Goal: Task Accomplishment & Management: Manage account settings

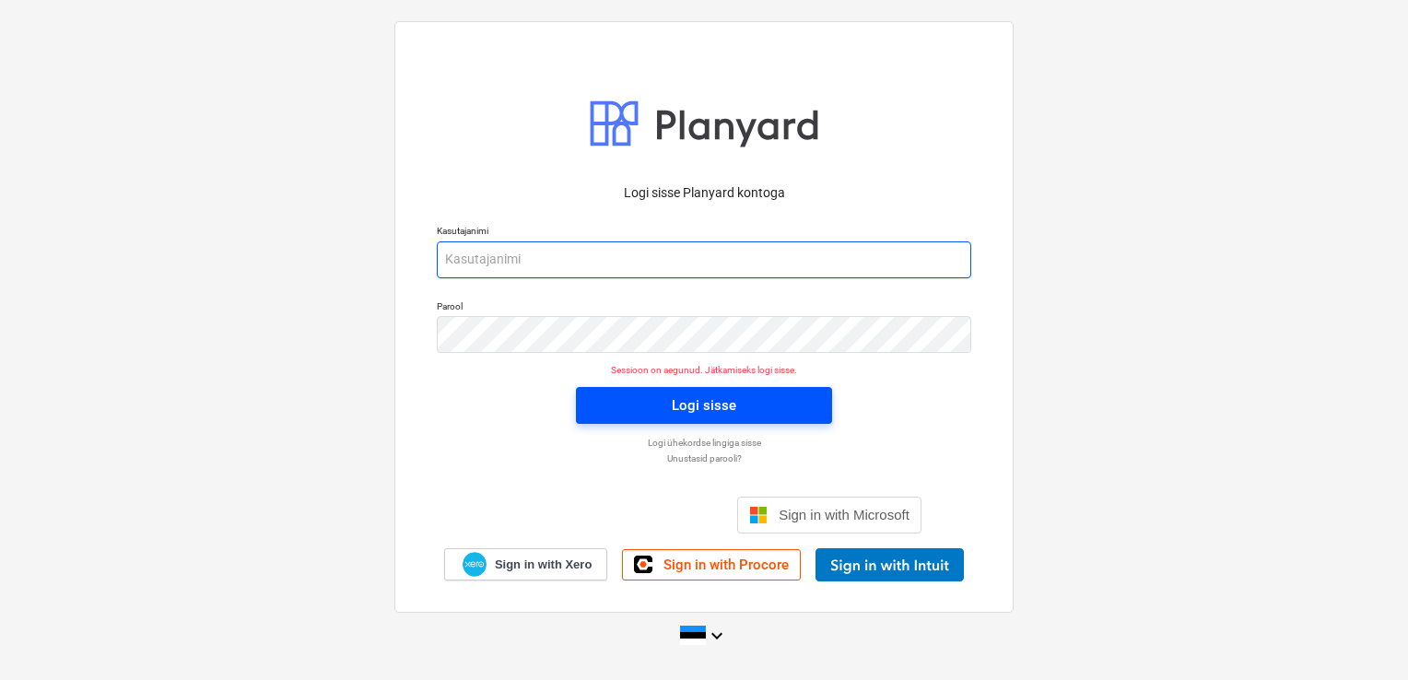
type input "stephan@thornhouses.com"
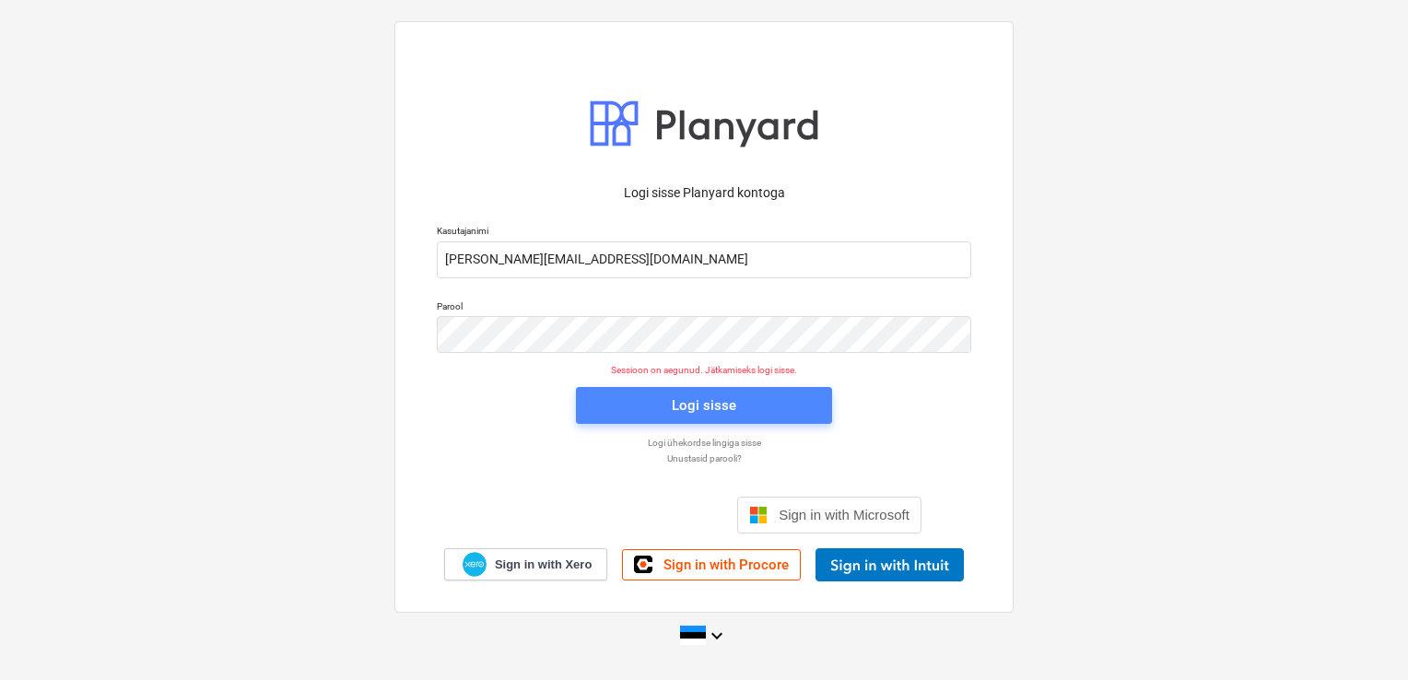
click at [643, 399] on span "Logi sisse" at bounding box center [704, 405] width 212 height 24
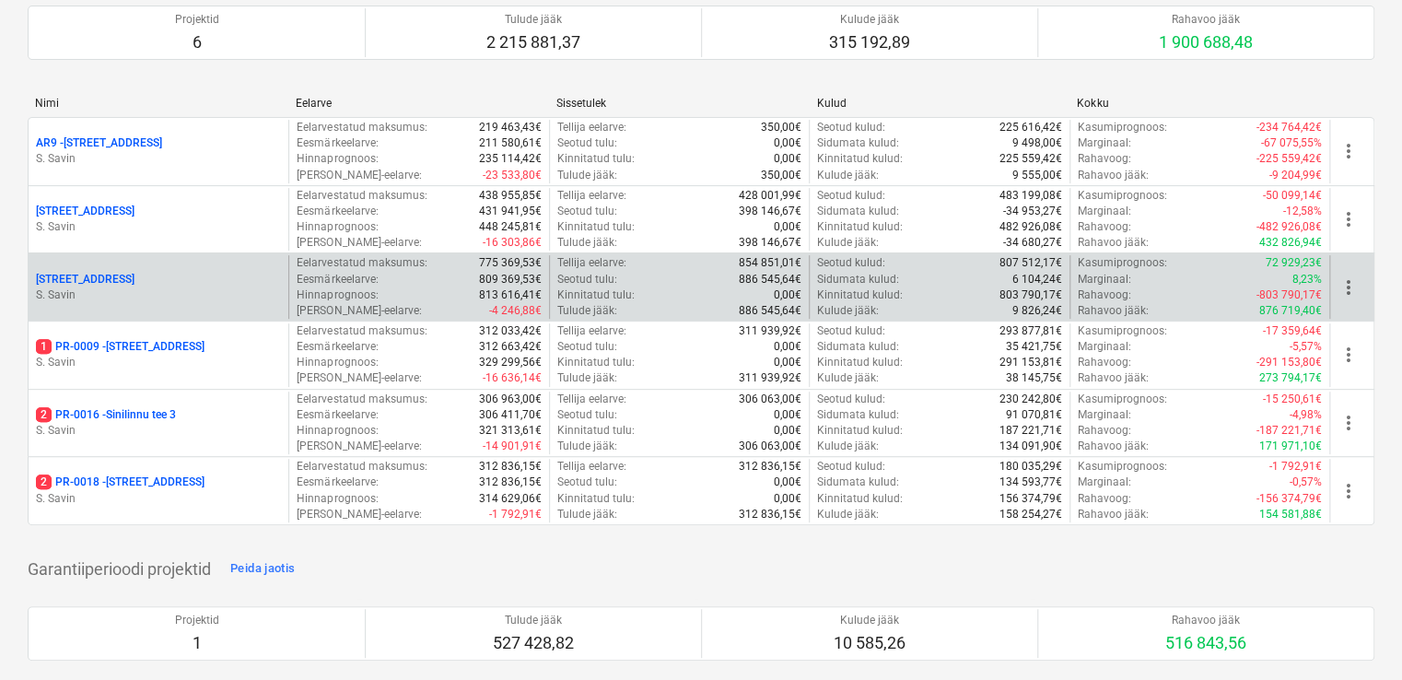
scroll to position [184, 0]
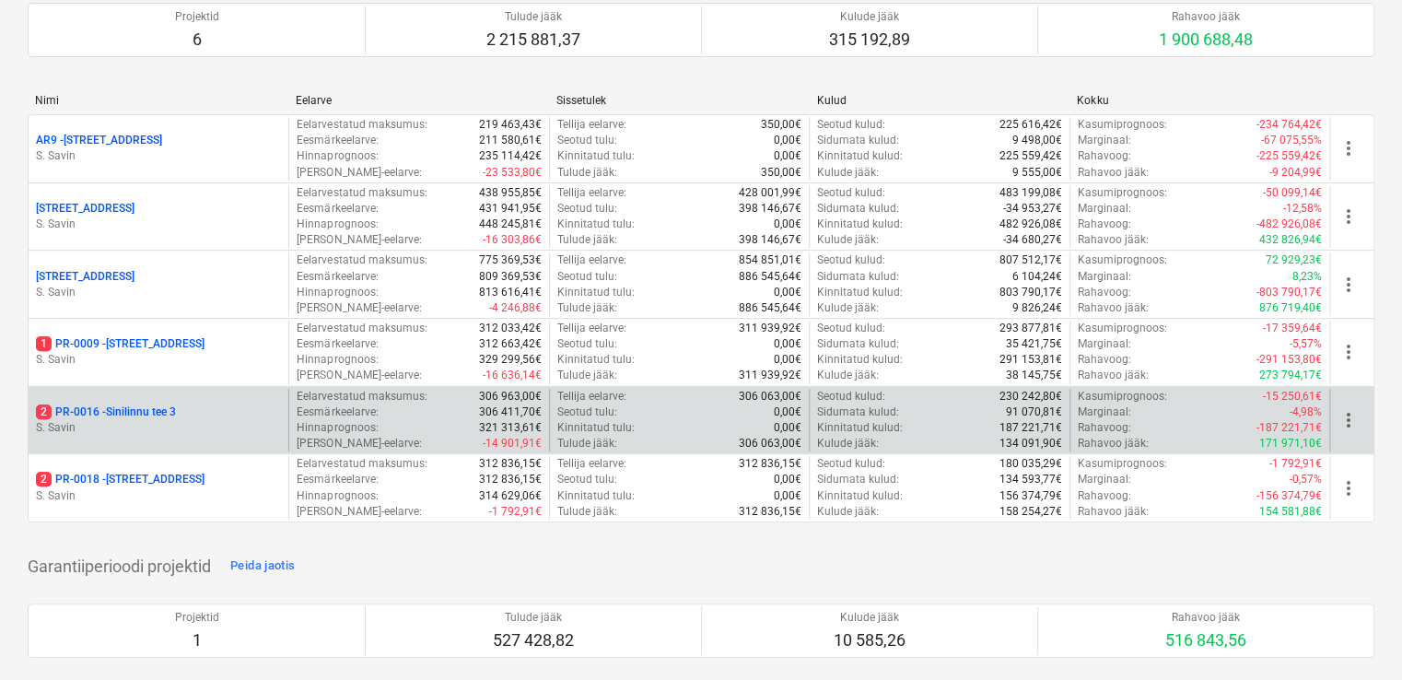
click at [145, 421] on p "S. Savin" at bounding box center [158, 428] width 245 height 16
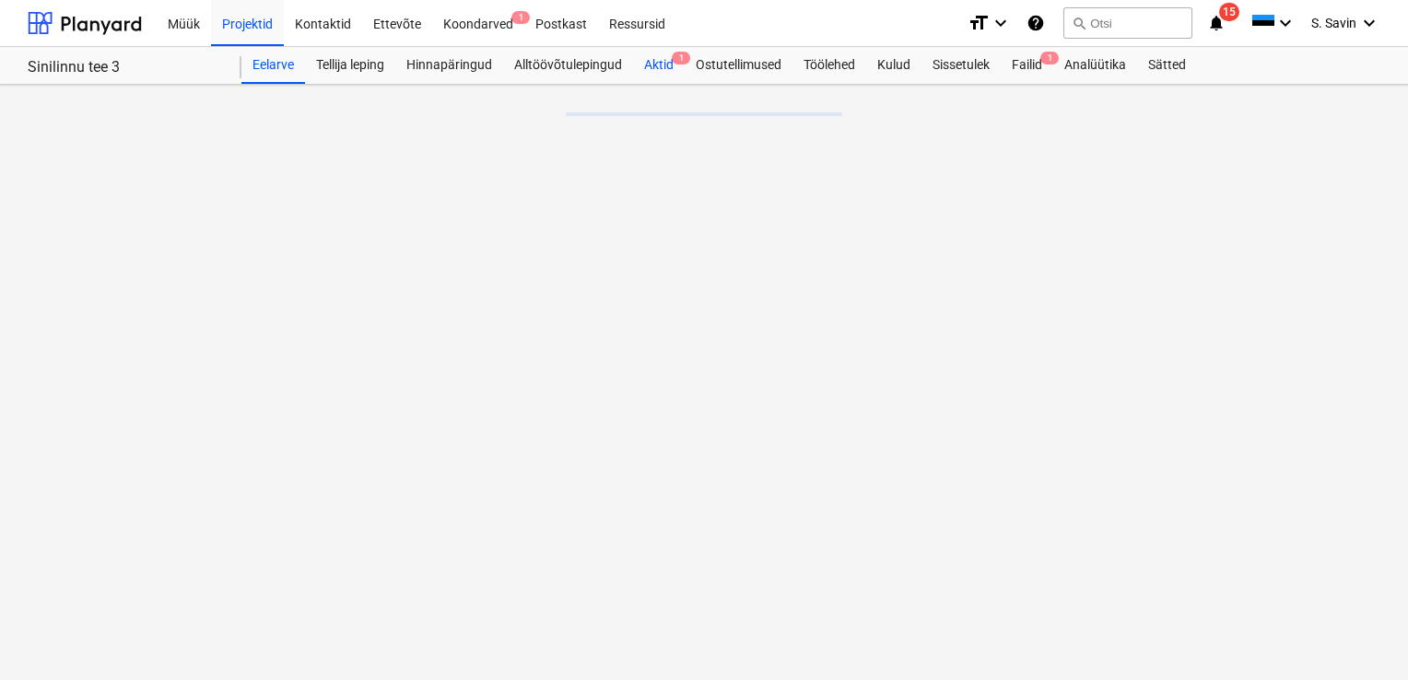
click at [671, 64] on div "Aktid 1" at bounding box center [659, 65] width 52 height 37
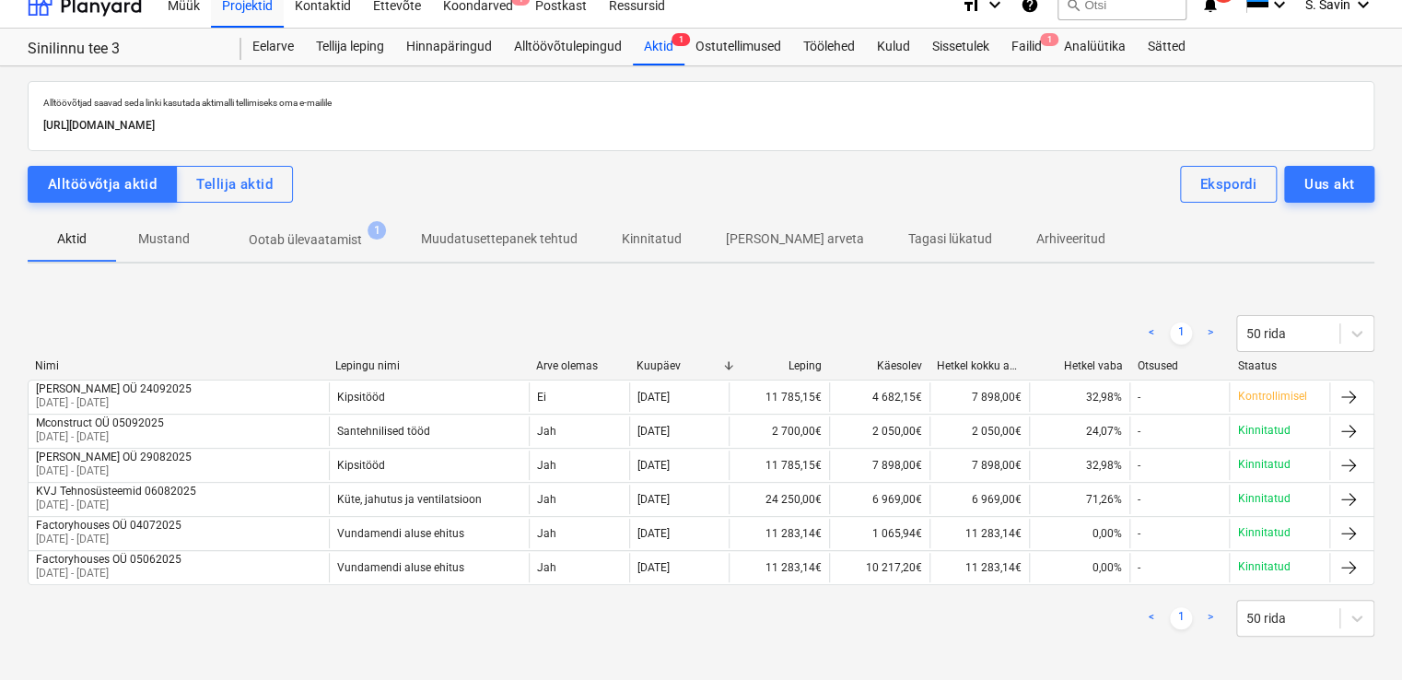
scroll to position [24, 0]
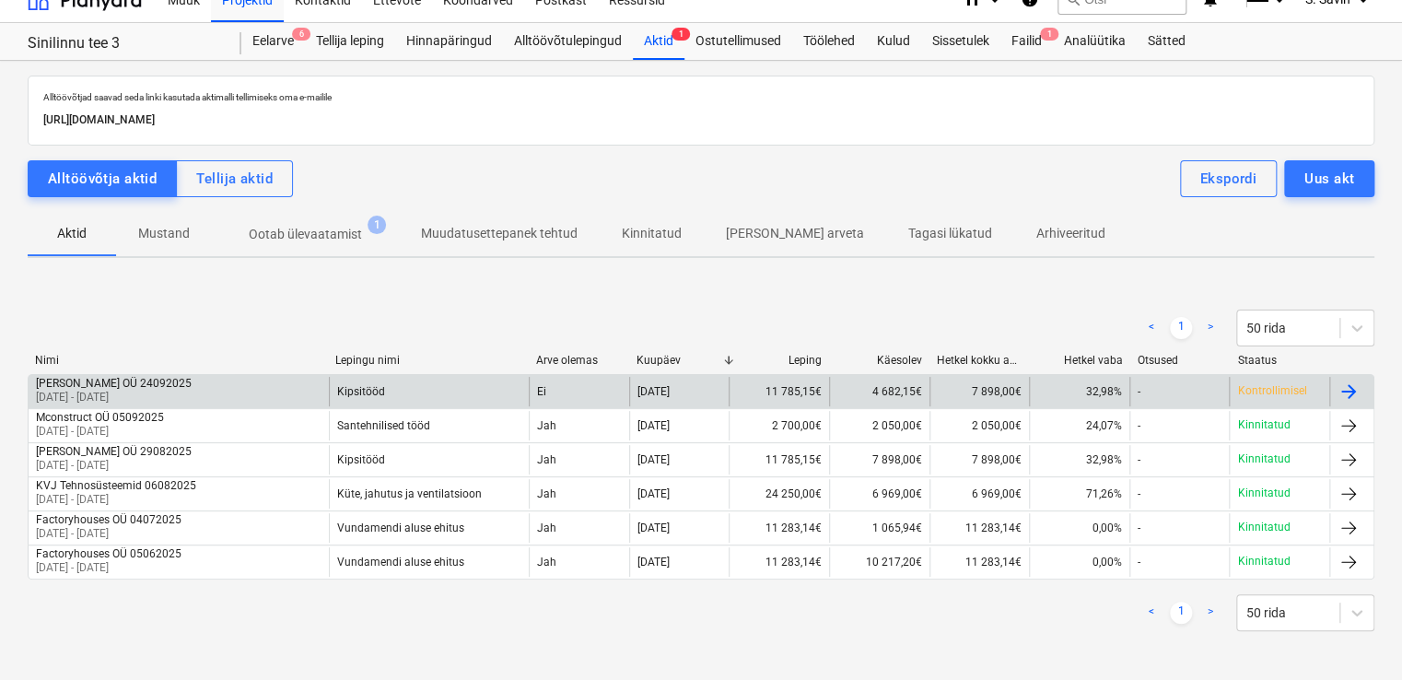
click at [427, 399] on div "Kipsitööd" at bounding box center [429, 391] width 200 height 29
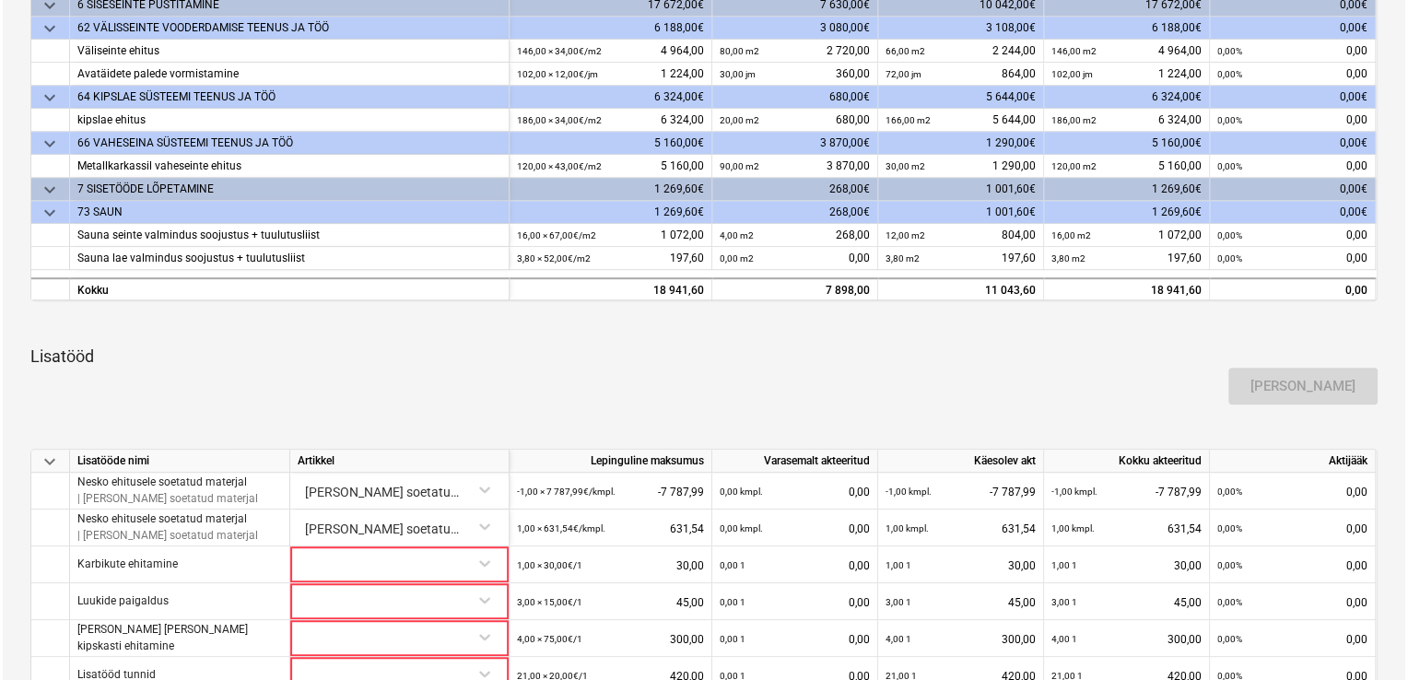
scroll to position [645, 0]
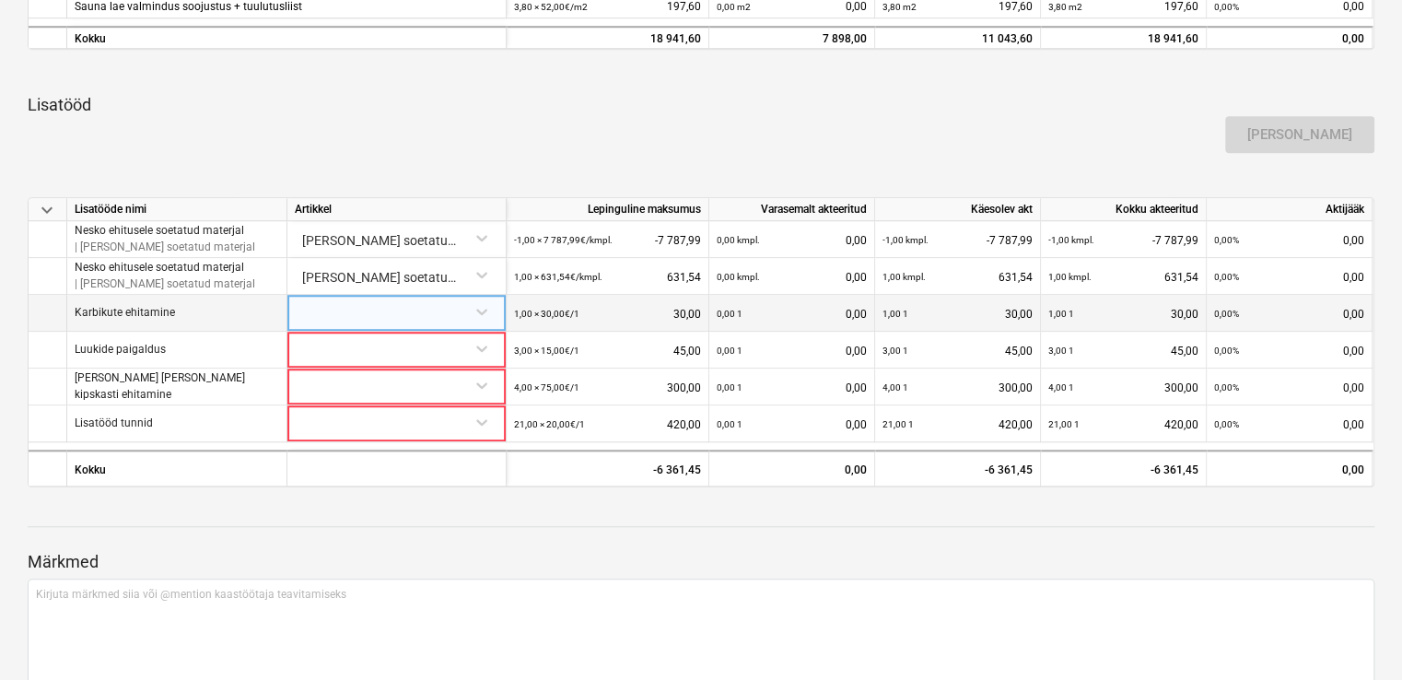
click at [384, 319] on div at bounding box center [397, 311] width 204 height 32
click at [472, 162] on div "keyboard_arrow_down Artikkel Lepinguline maksumus Varasemalt akteeritud Käesole…" at bounding box center [701, 102] width 1347 height 769
click at [425, 308] on div at bounding box center [397, 311] width 204 height 32
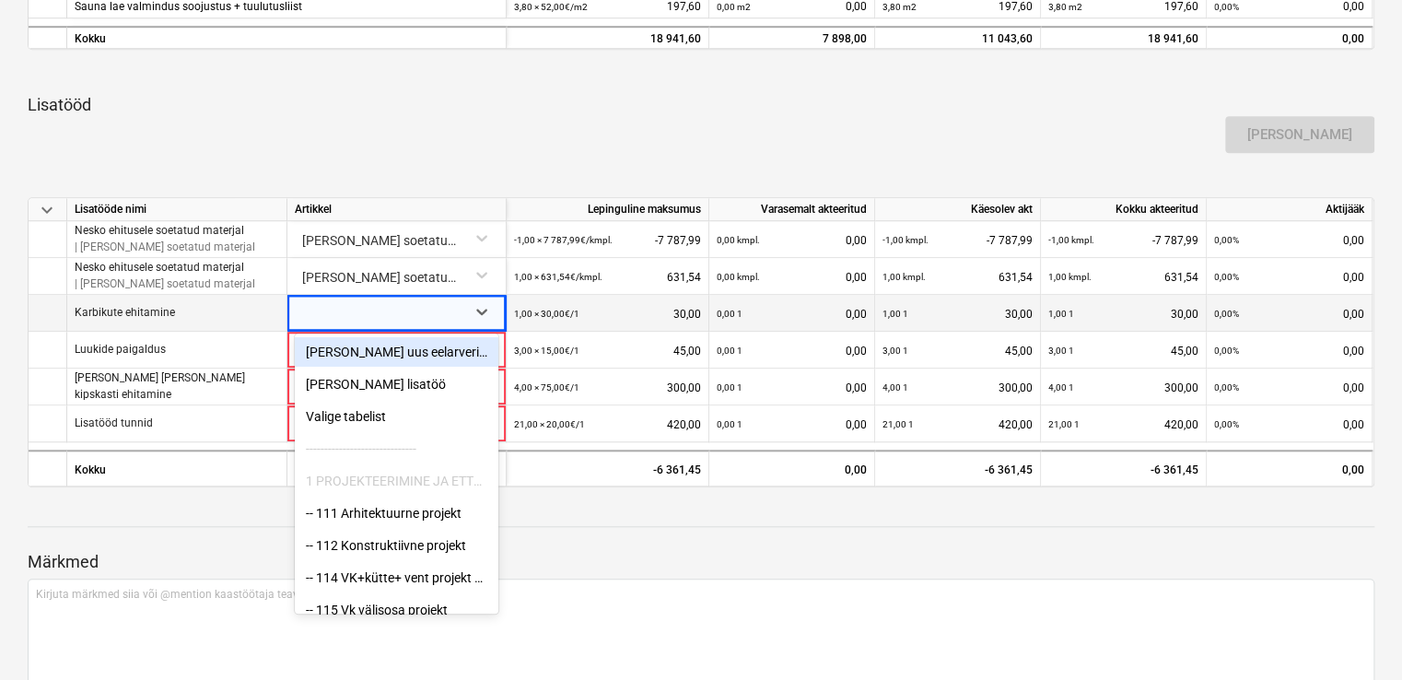
click at [409, 356] on div "[PERSON_NAME] uus eelarverida" at bounding box center [397, 351] width 204 height 29
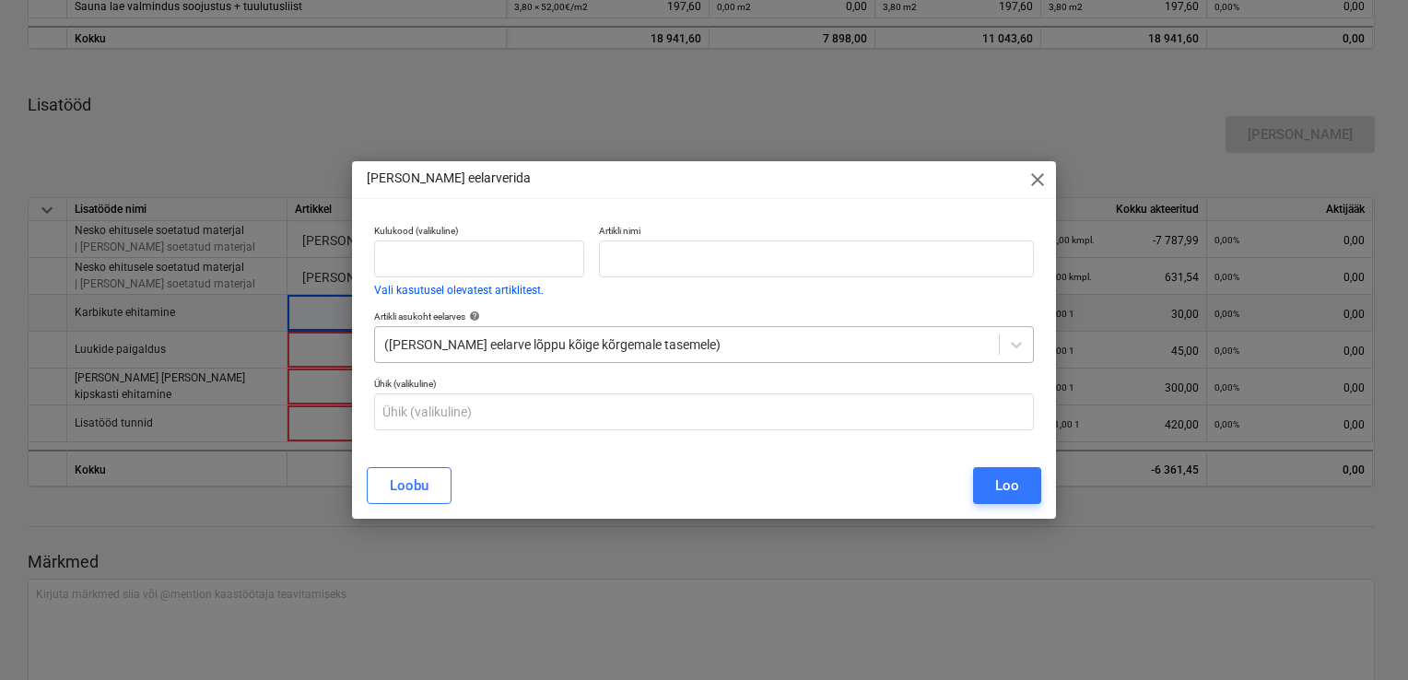
click at [649, 345] on div at bounding box center [686, 344] width 605 height 18
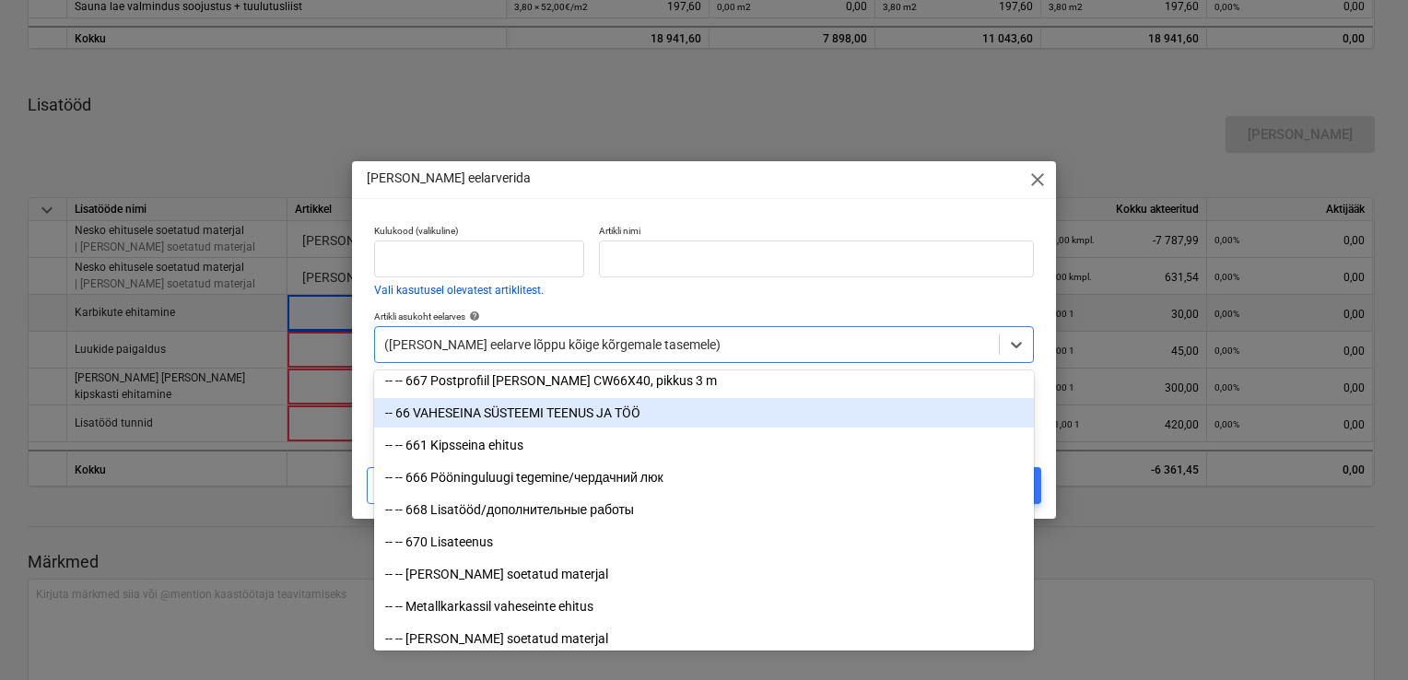
scroll to position [14096, 0]
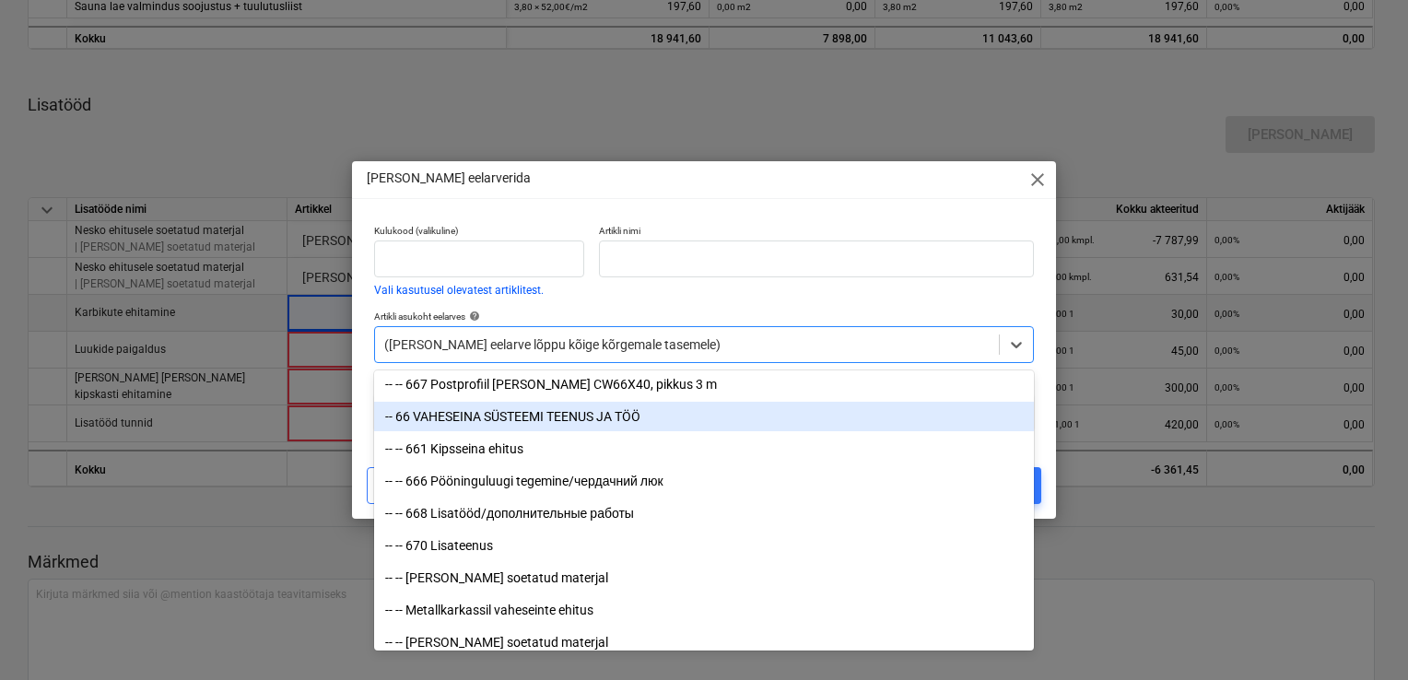
drag, startPoint x: 543, startPoint y: 422, endPoint x: 542, endPoint y: 408, distance: 13.9
click at [542, 409] on div "-- 66 VAHESEINA SÜSTEEMI TEENUS JA TÖÖ" at bounding box center [704, 416] width 660 height 29
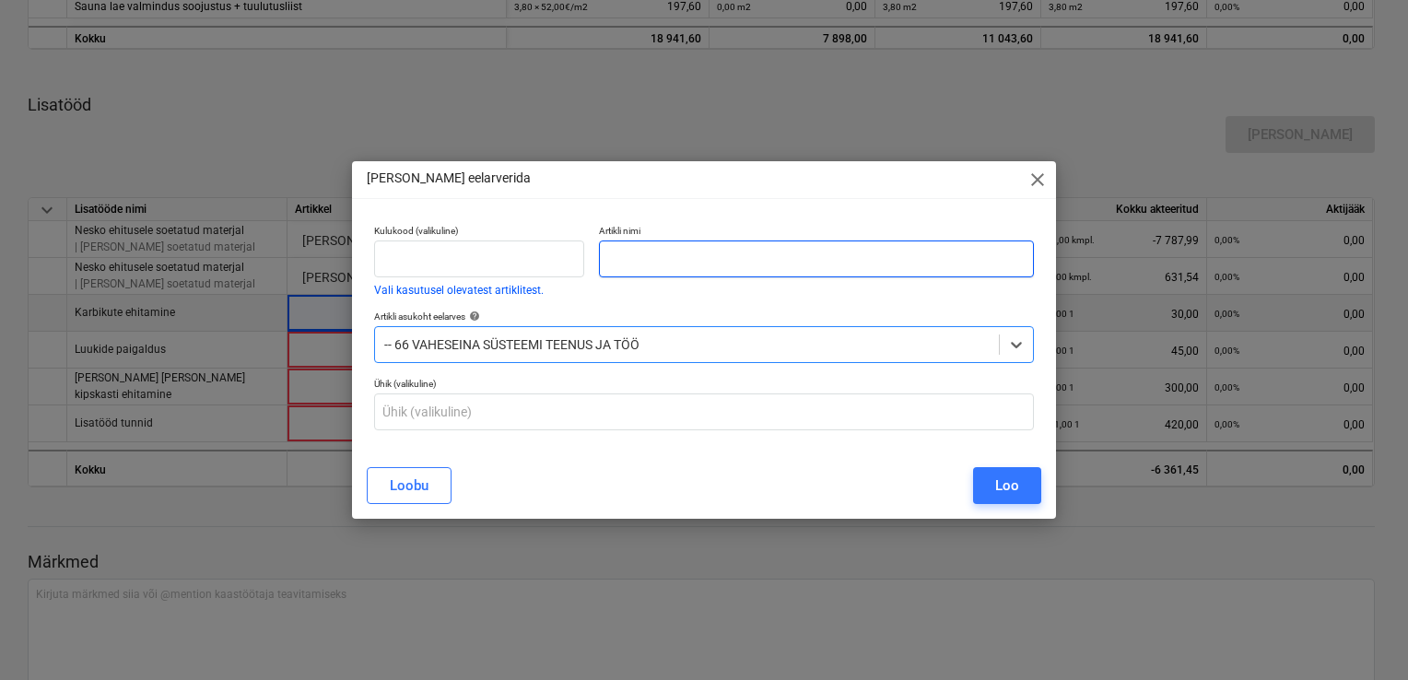
click at [645, 271] on input "text" at bounding box center [816, 258] width 435 height 37
type input "Karbiku ehitus"
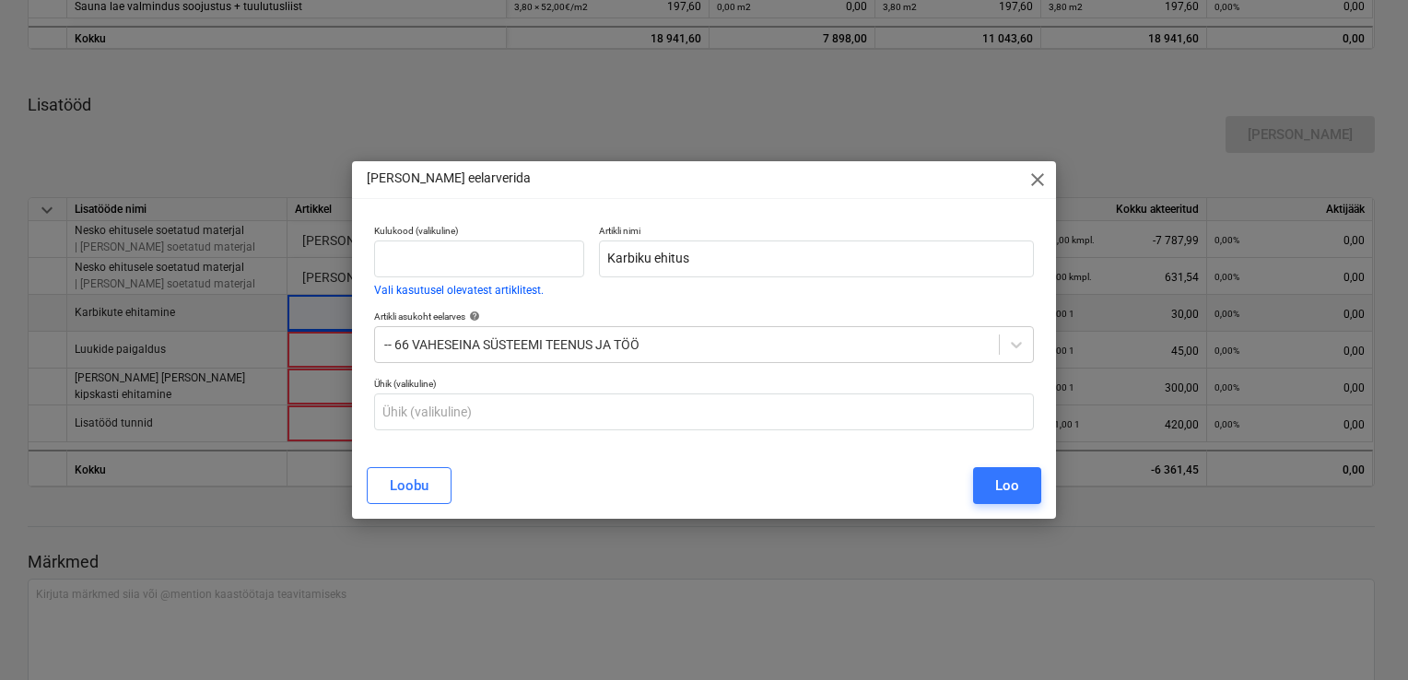
click at [1016, 486] on div "Loo" at bounding box center [1007, 486] width 24 height 24
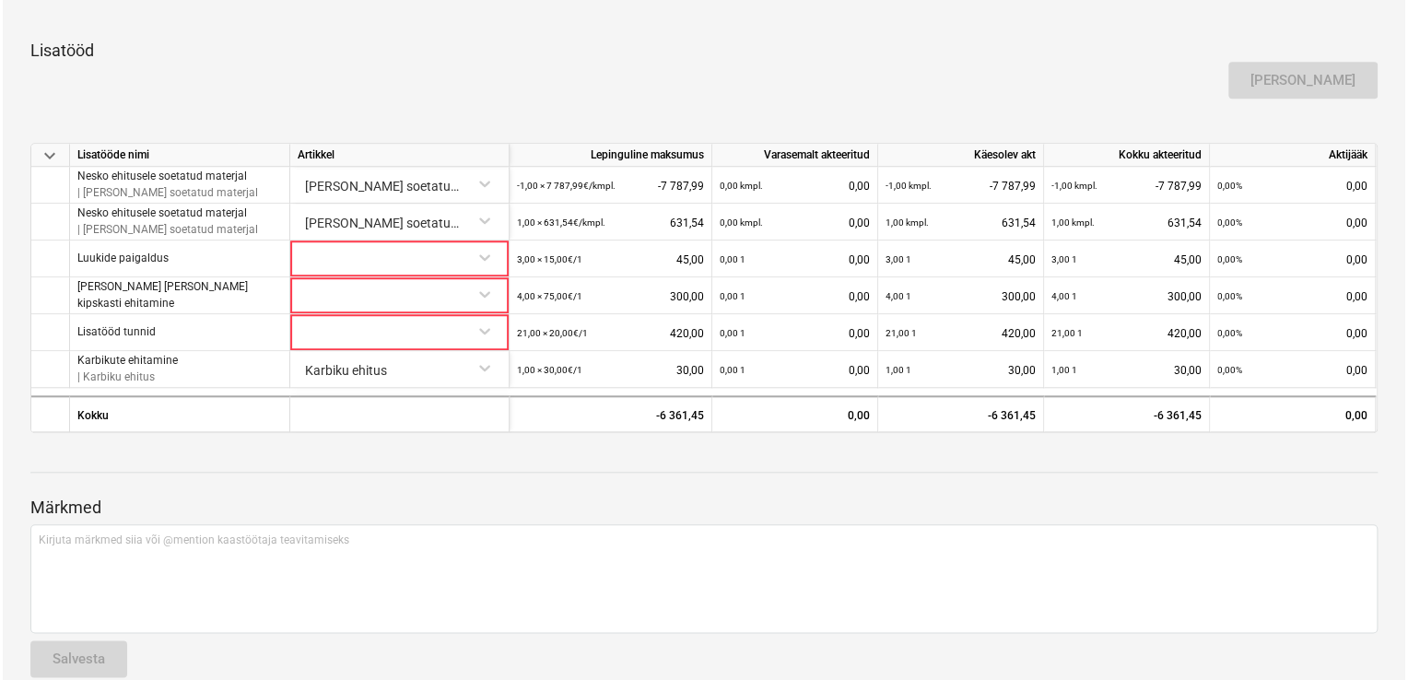
scroll to position [724, 0]
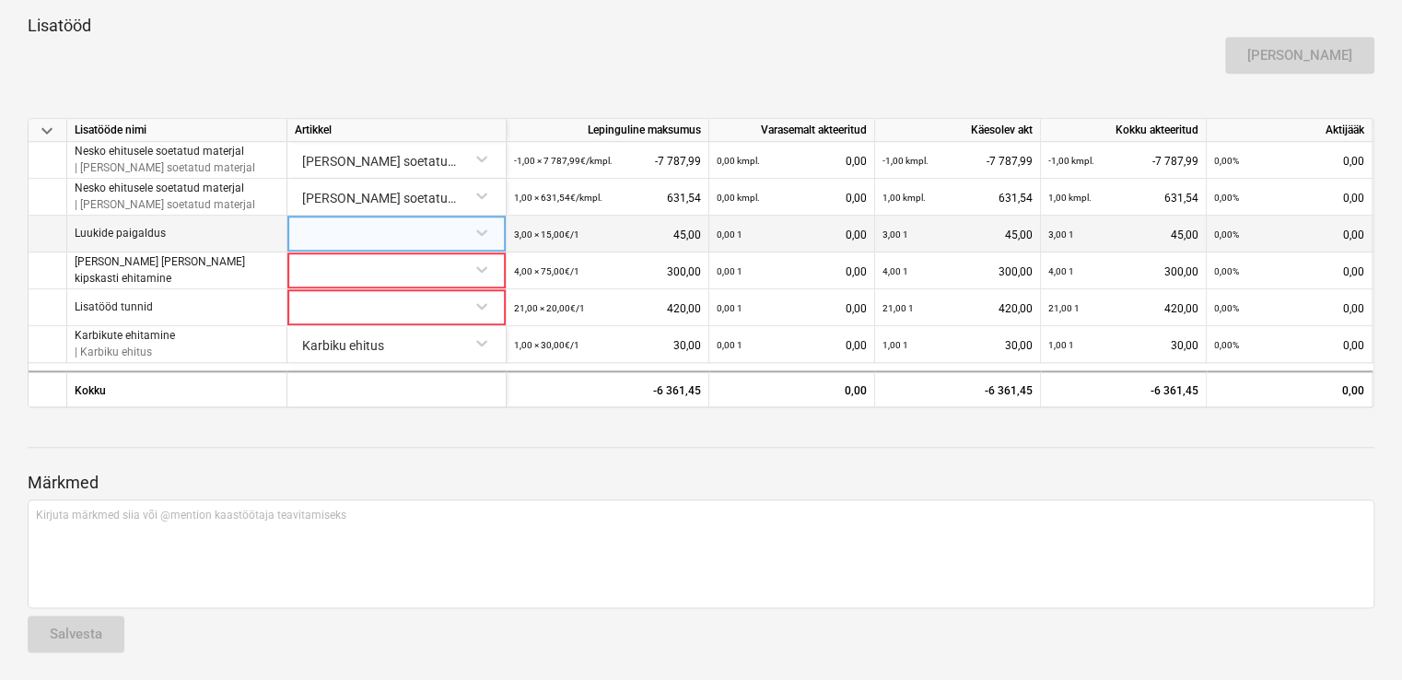
click at [444, 230] on div at bounding box center [397, 232] width 204 height 32
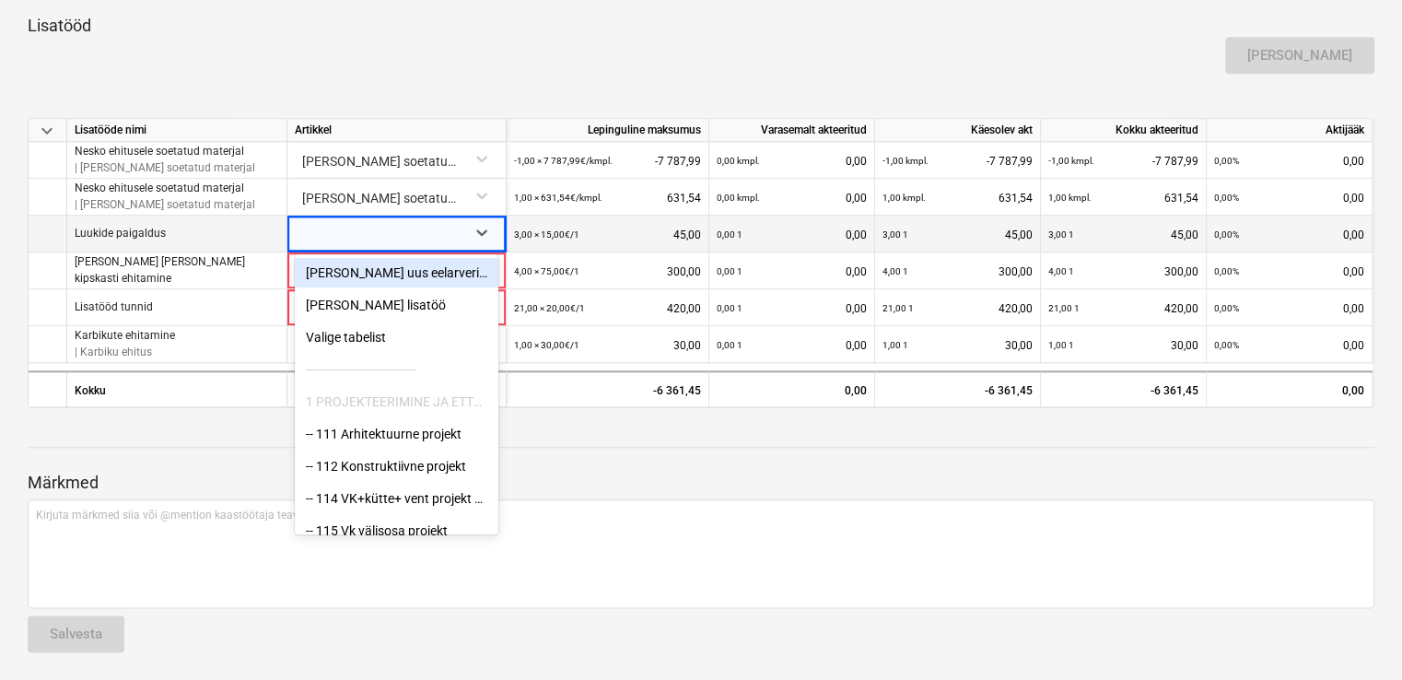
click at [433, 272] on div "[PERSON_NAME] uus eelarverida" at bounding box center [397, 272] width 204 height 29
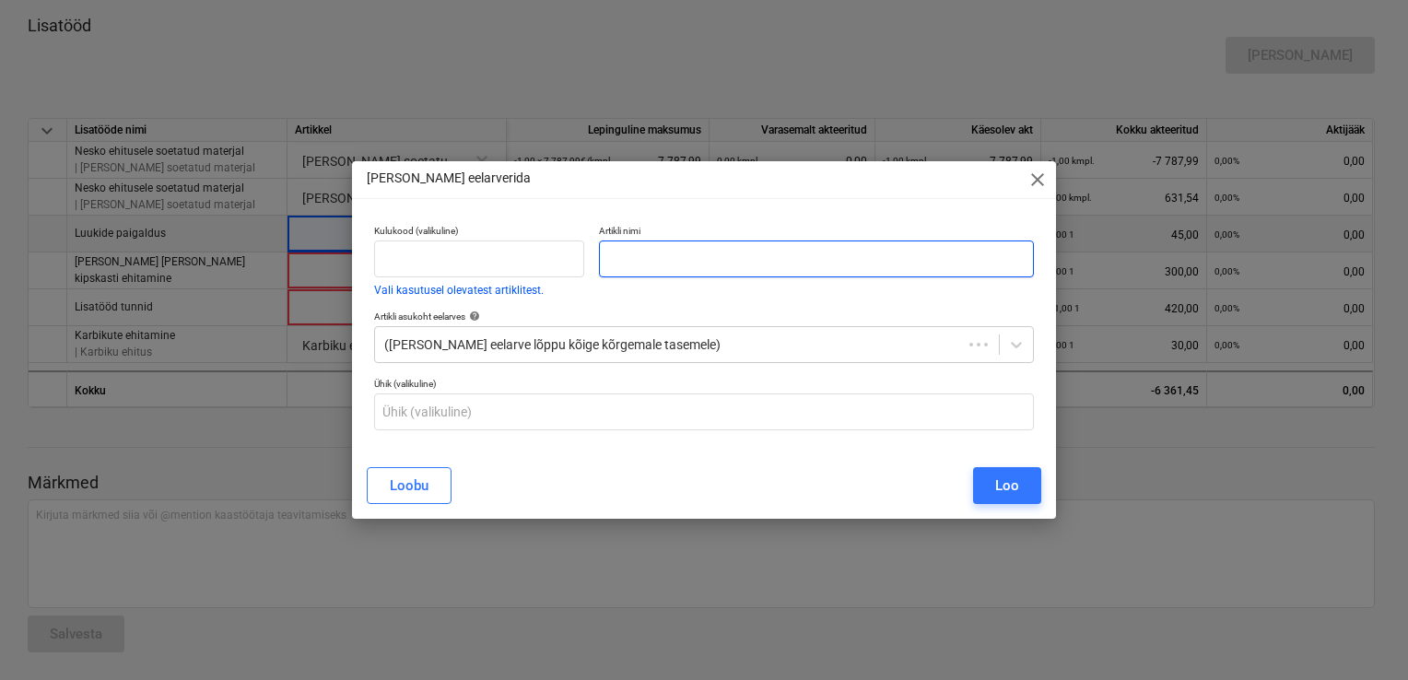
click at [635, 272] on input "text" at bounding box center [816, 258] width 435 height 37
type input "Luukide paigaldus"
click at [544, 353] on div at bounding box center [686, 344] width 605 height 18
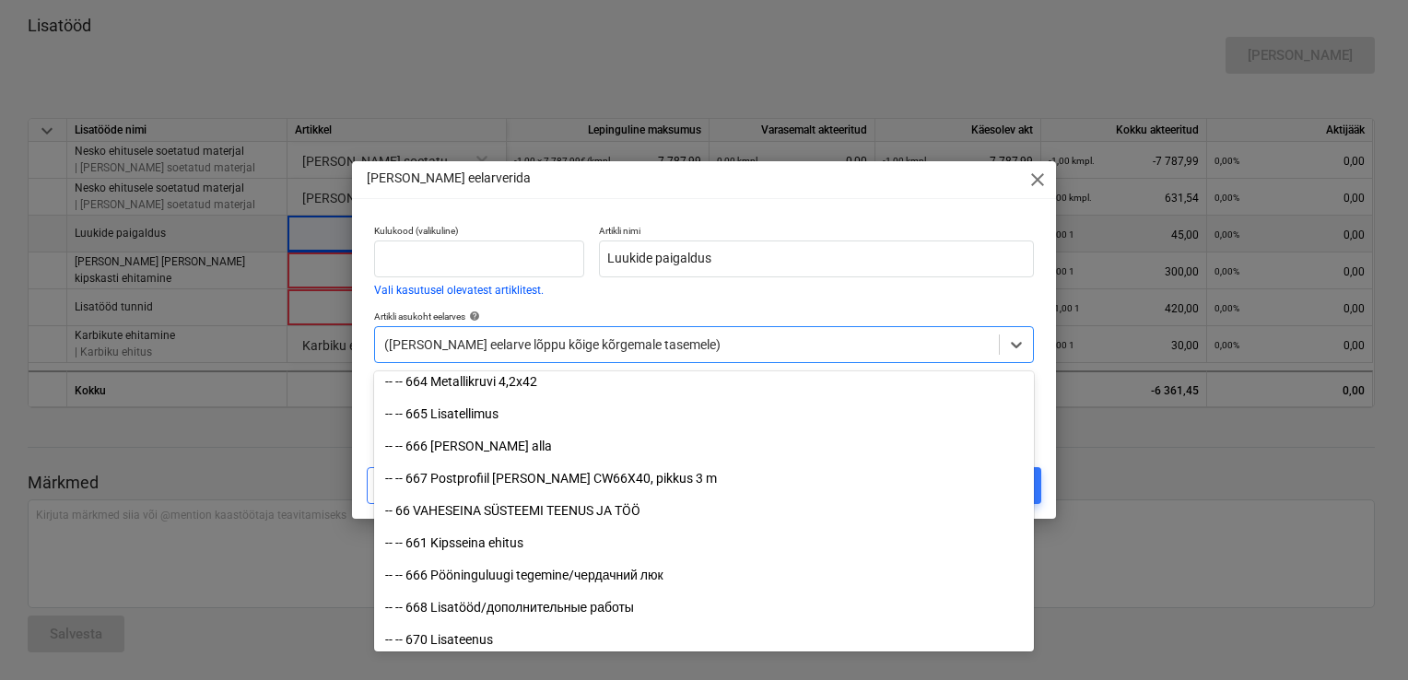
scroll to position [14004, 0]
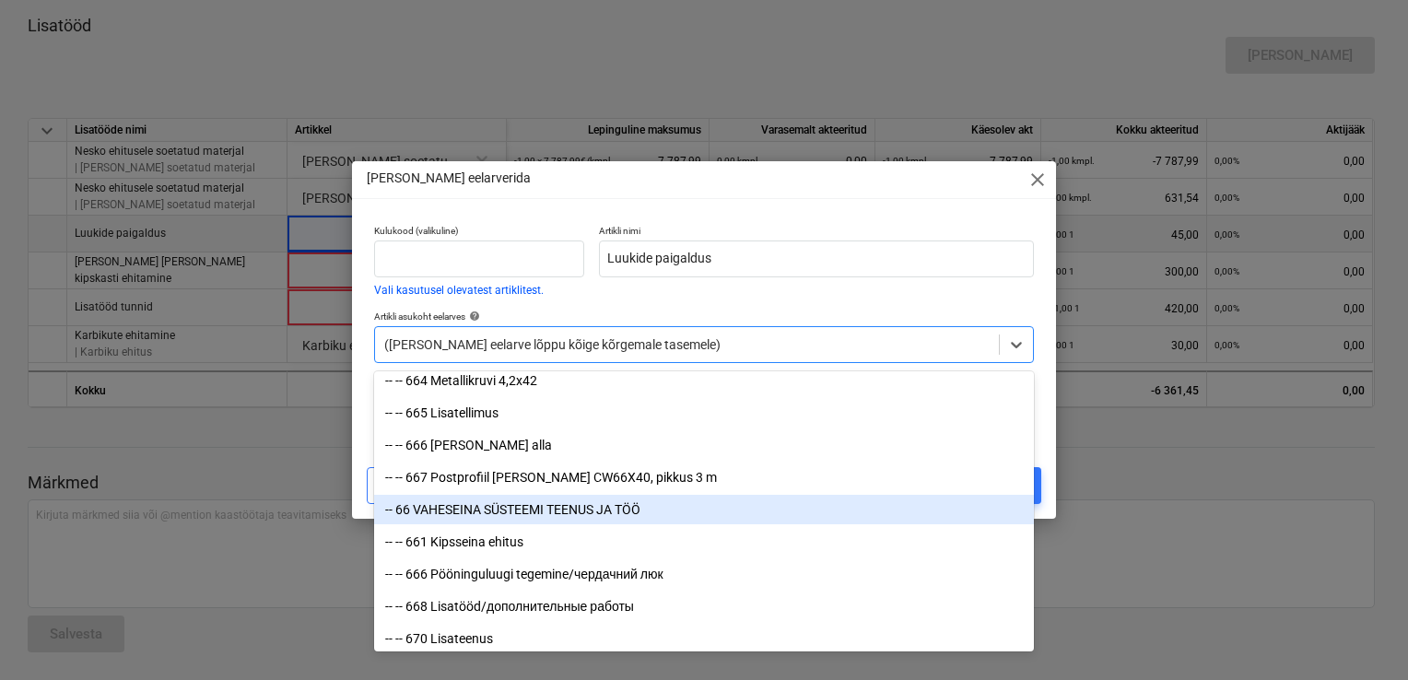
click at [501, 510] on div "-- 66 VAHESEINA SÜSTEEMI TEENUS JA TÖÖ" at bounding box center [704, 509] width 660 height 29
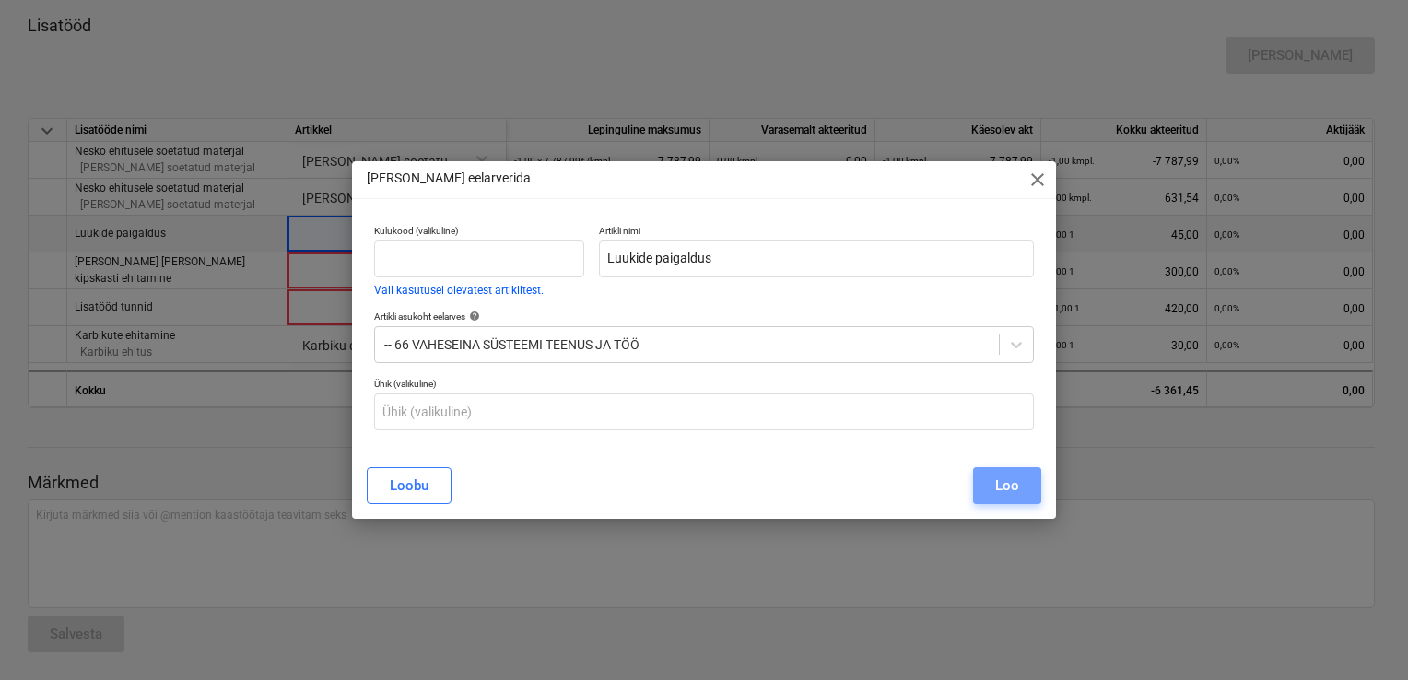
click at [1000, 485] on div "Loo" at bounding box center [1007, 486] width 24 height 24
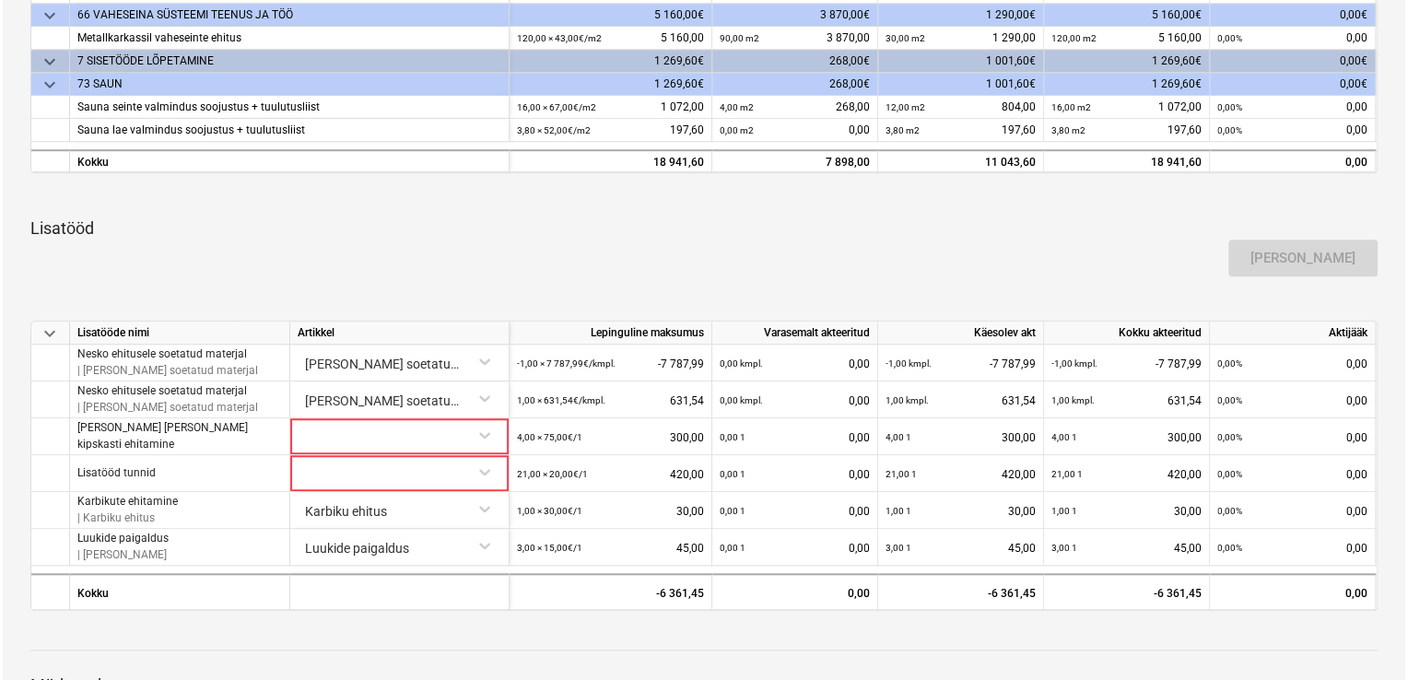
scroll to position [724, 0]
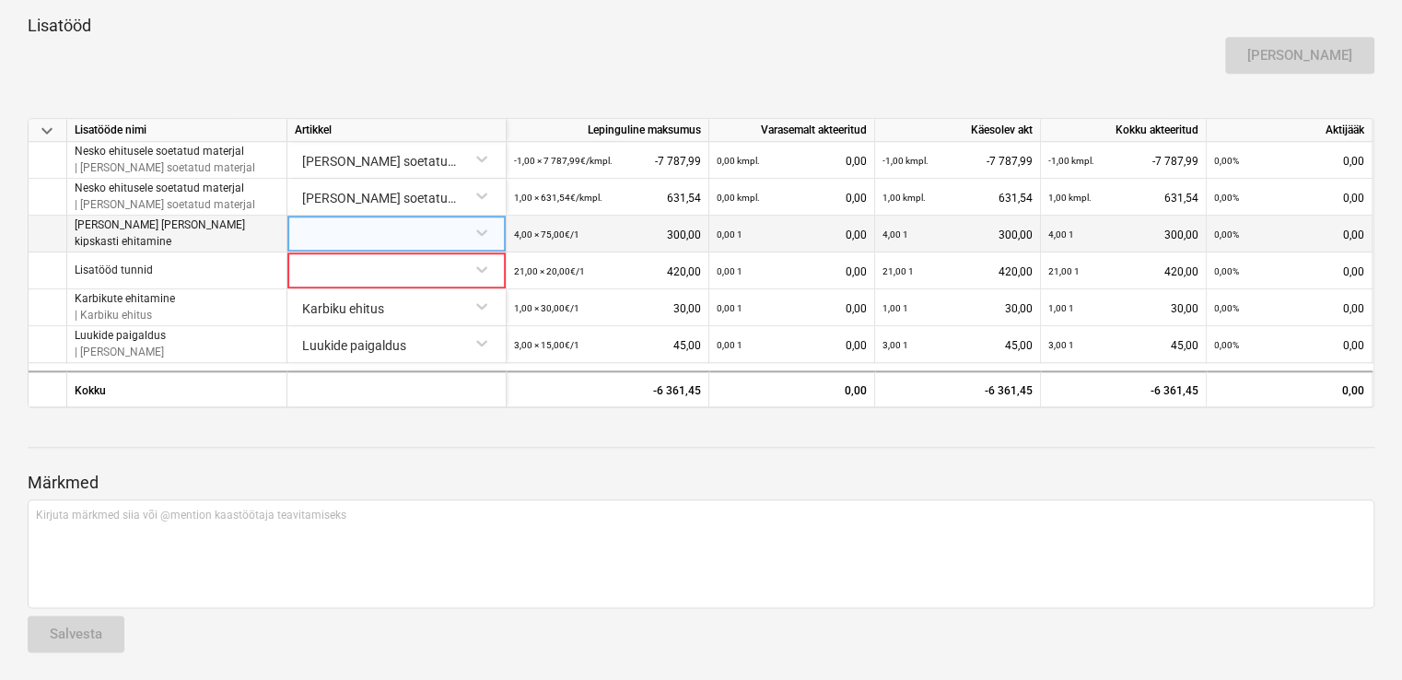
click at [466, 241] on div at bounding box center [397, 232] width 204 height 32
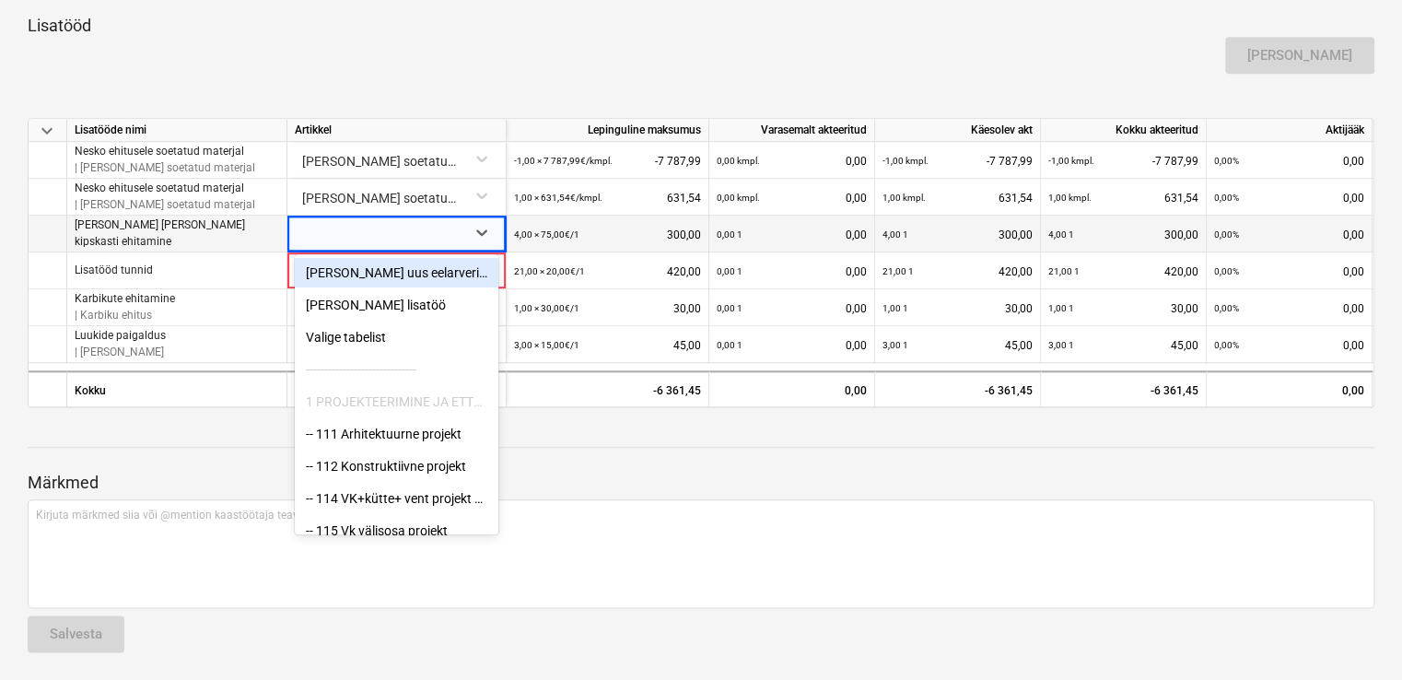
click at [457, 278] on div "[PERSON_NAME] uus eelarverida" at bounding box center [397, 272] width 204 height 29
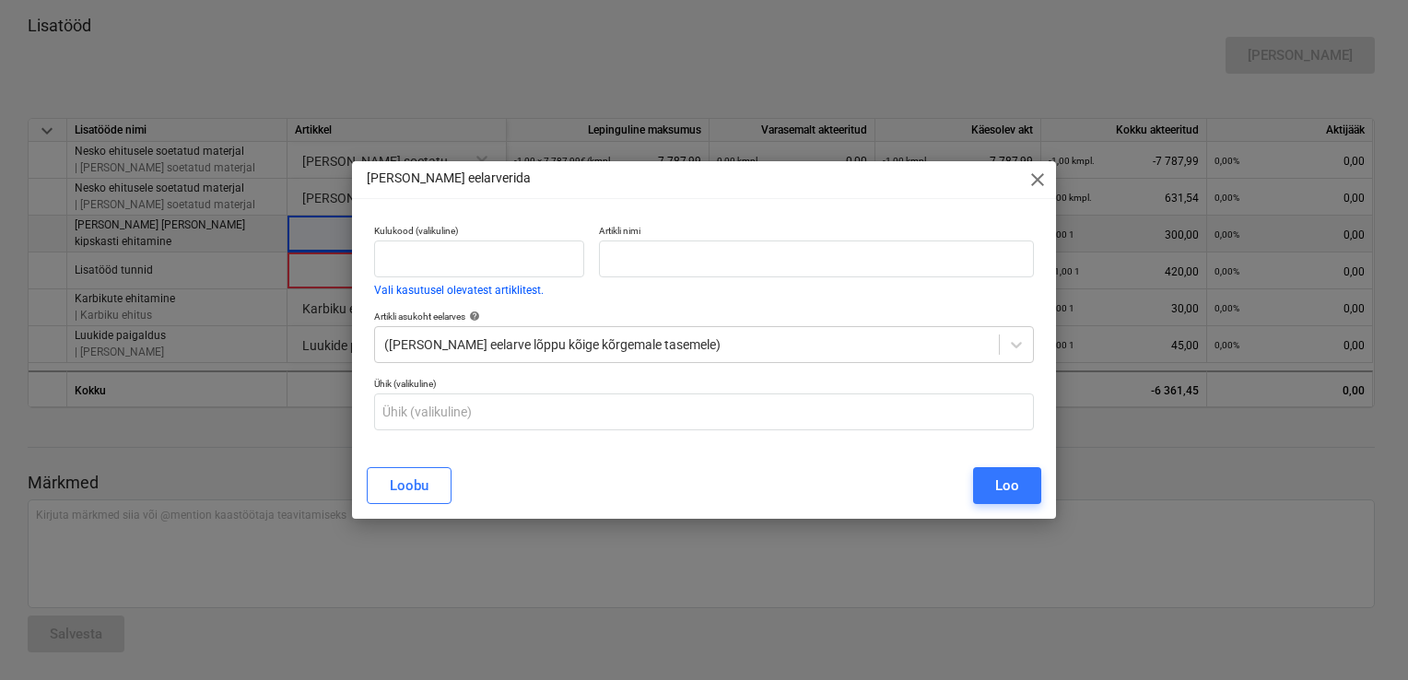
click at [596, 276] on div "Artikli nimi" at bounding box center [816, 260] width 450 height 86
click at [618, 273] on input "text" at bounding box center [816, 258] width 435 height 37
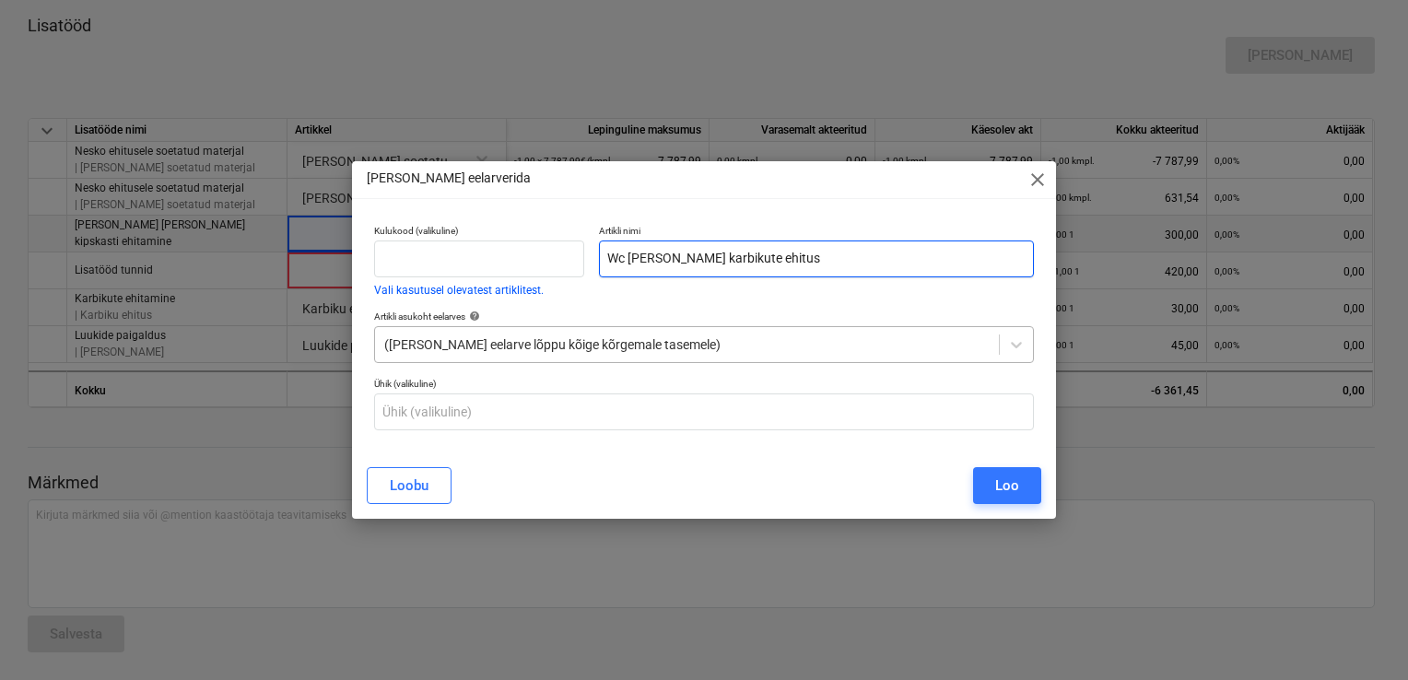
type input "Wc [PERSON_NAME] karbikute ehitus"
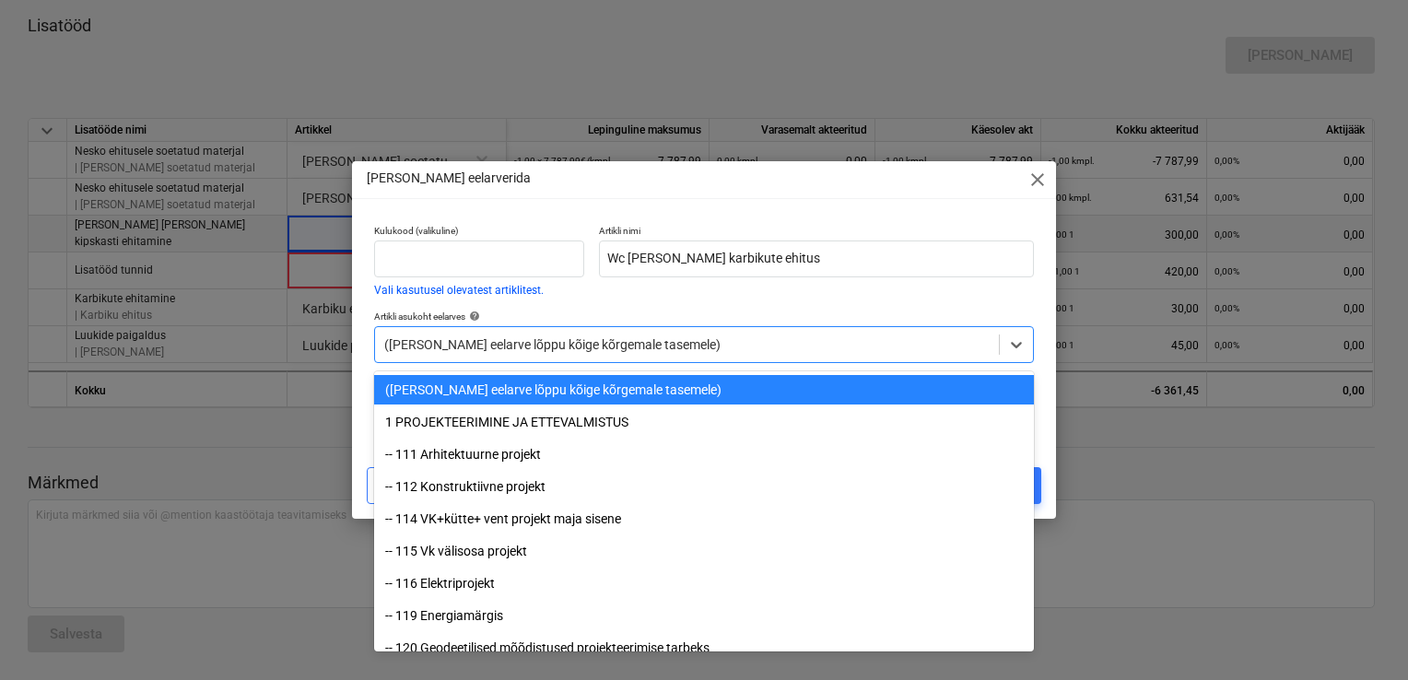
click at [560, 353] on div at bounding box center [686, 344] width 605 height 18
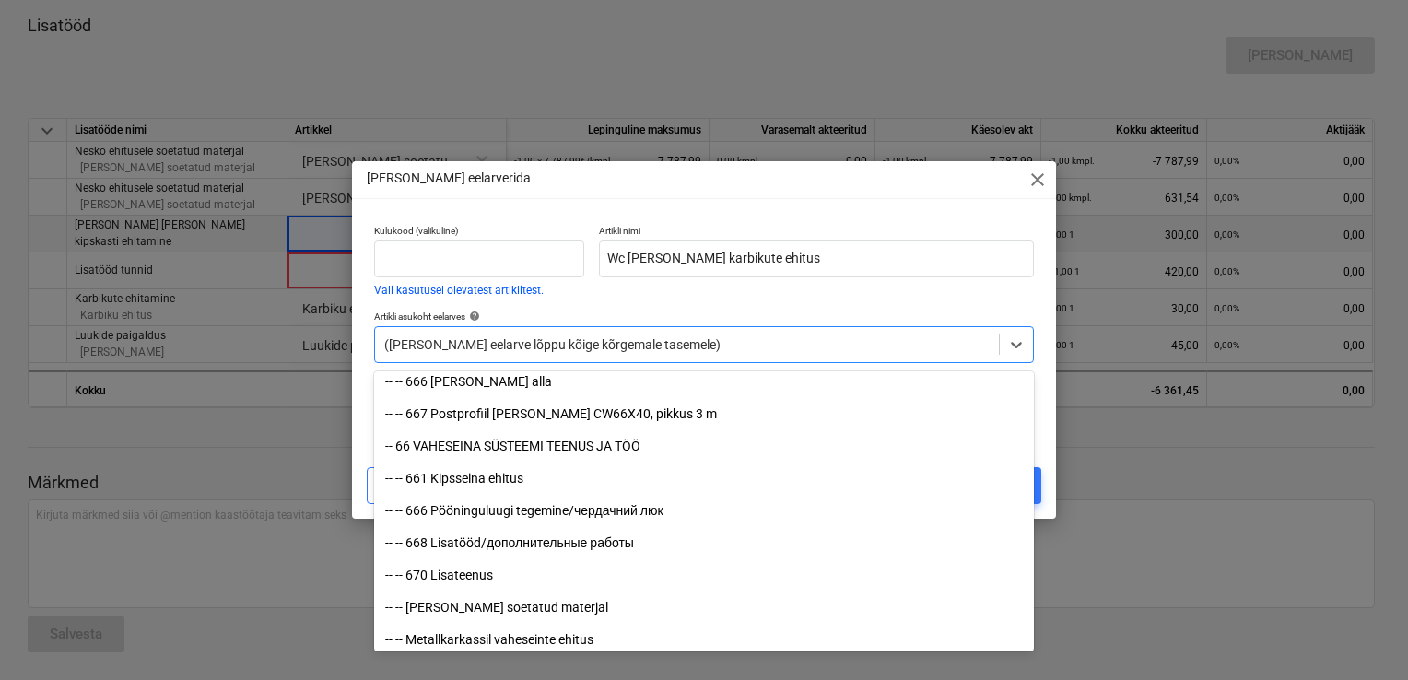
scroll to position [14004, 0]
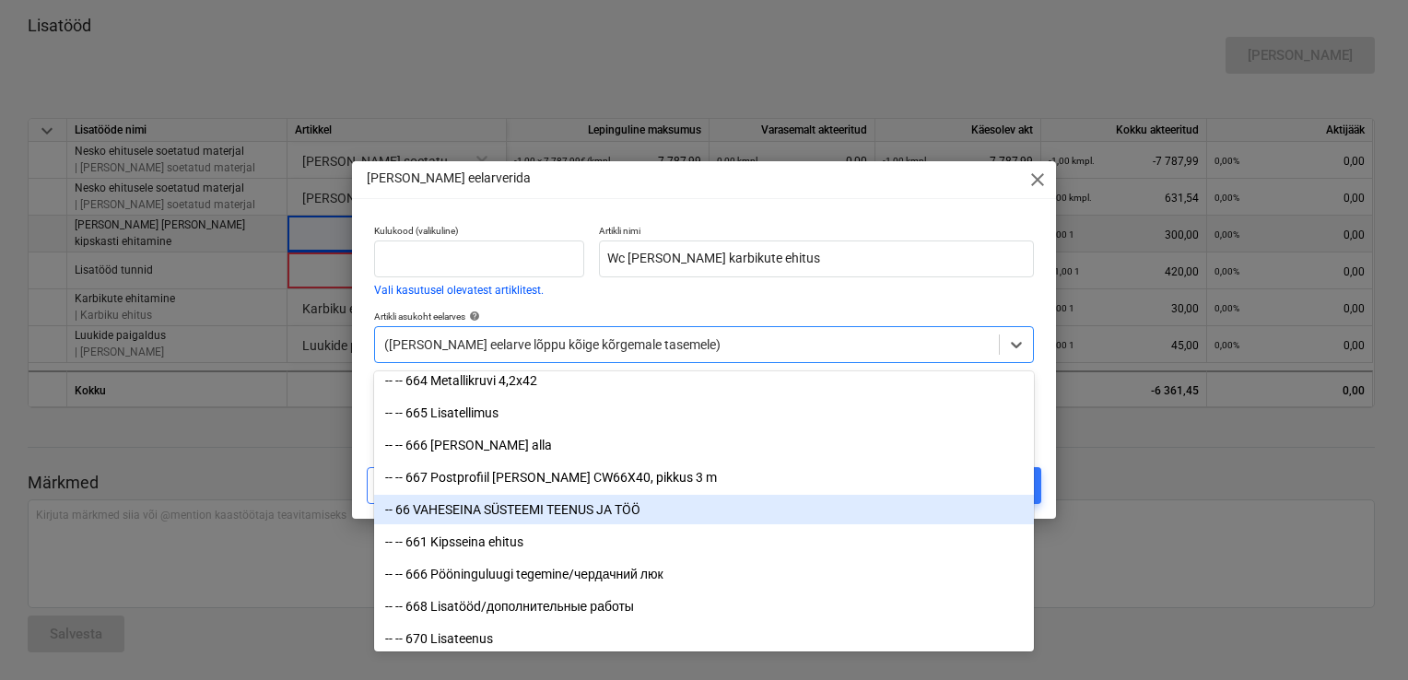
click at [542, 511] on div "-- 66 VAHESEINA SÜSTEEMI TEENUS JA TÖÖ" at bounding box center [704, 509] width 660 height 29
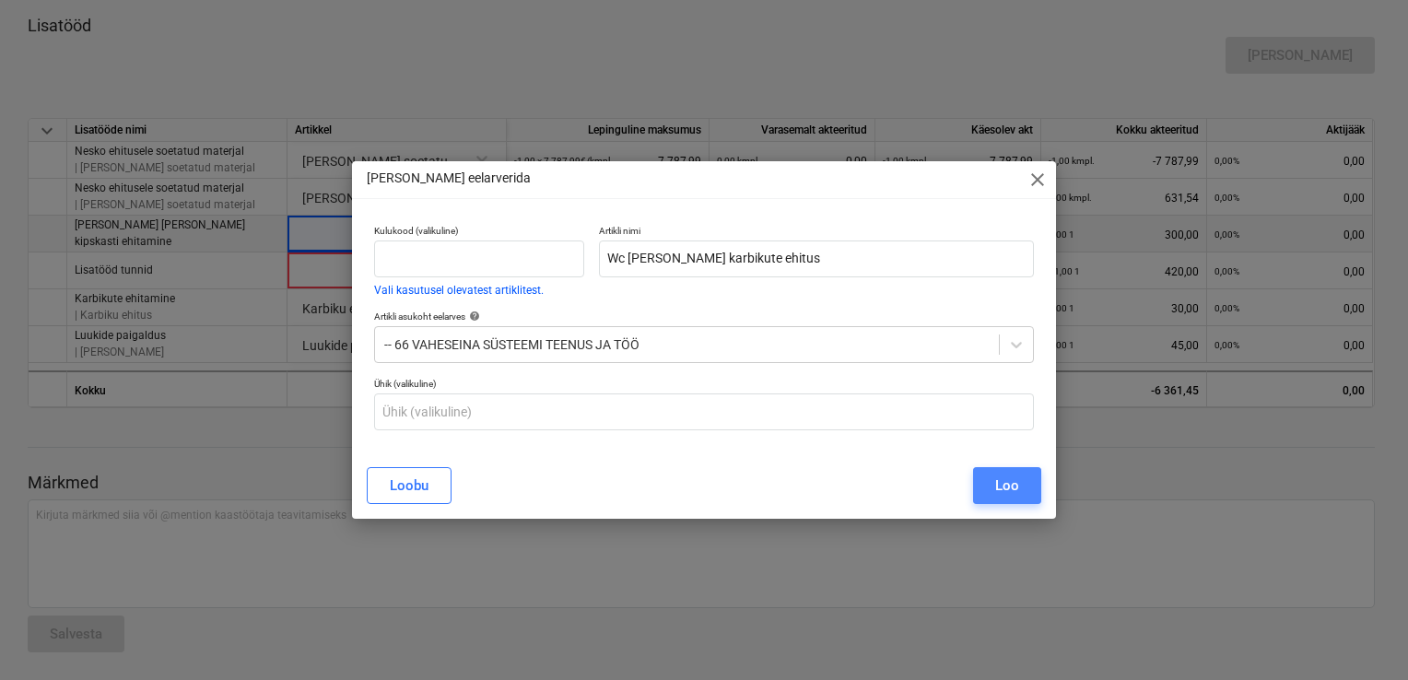
click at [1029, 488] on button "Loo" at bounding box center [1007, 485] width 68 height 37
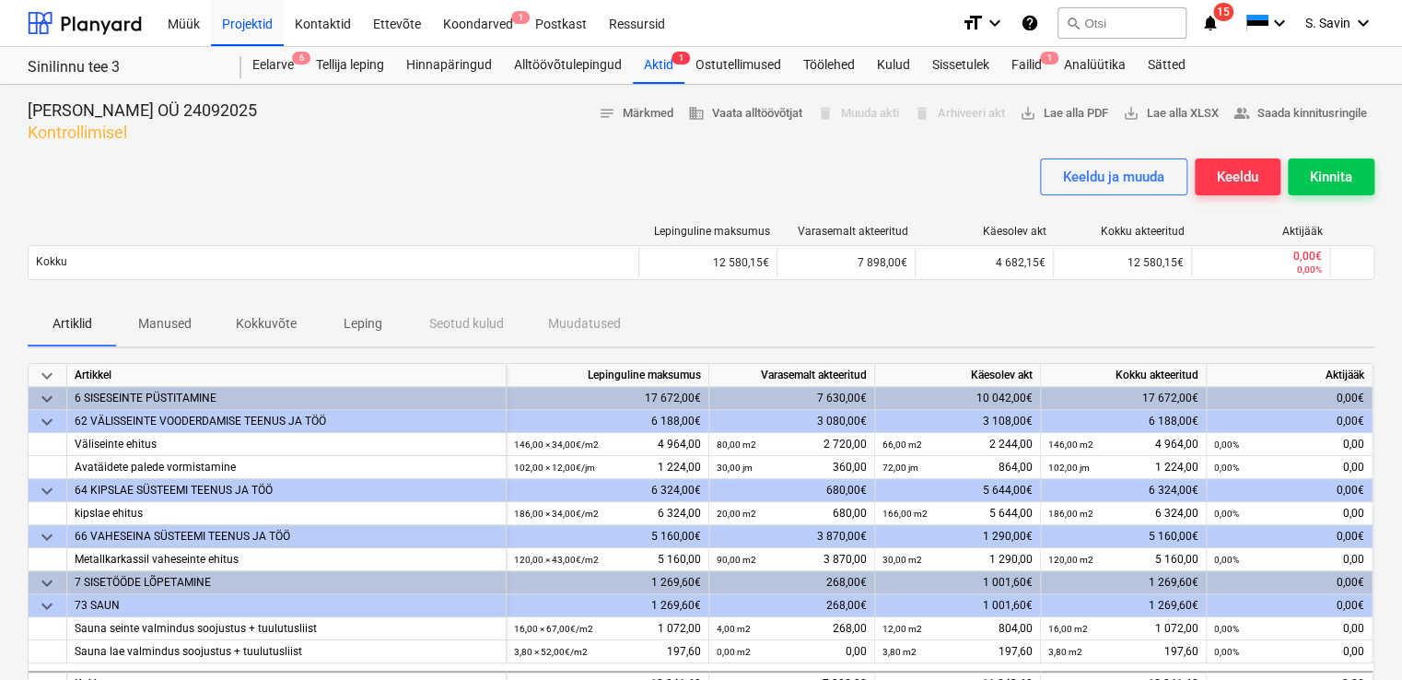
scroll to position [553, 0]
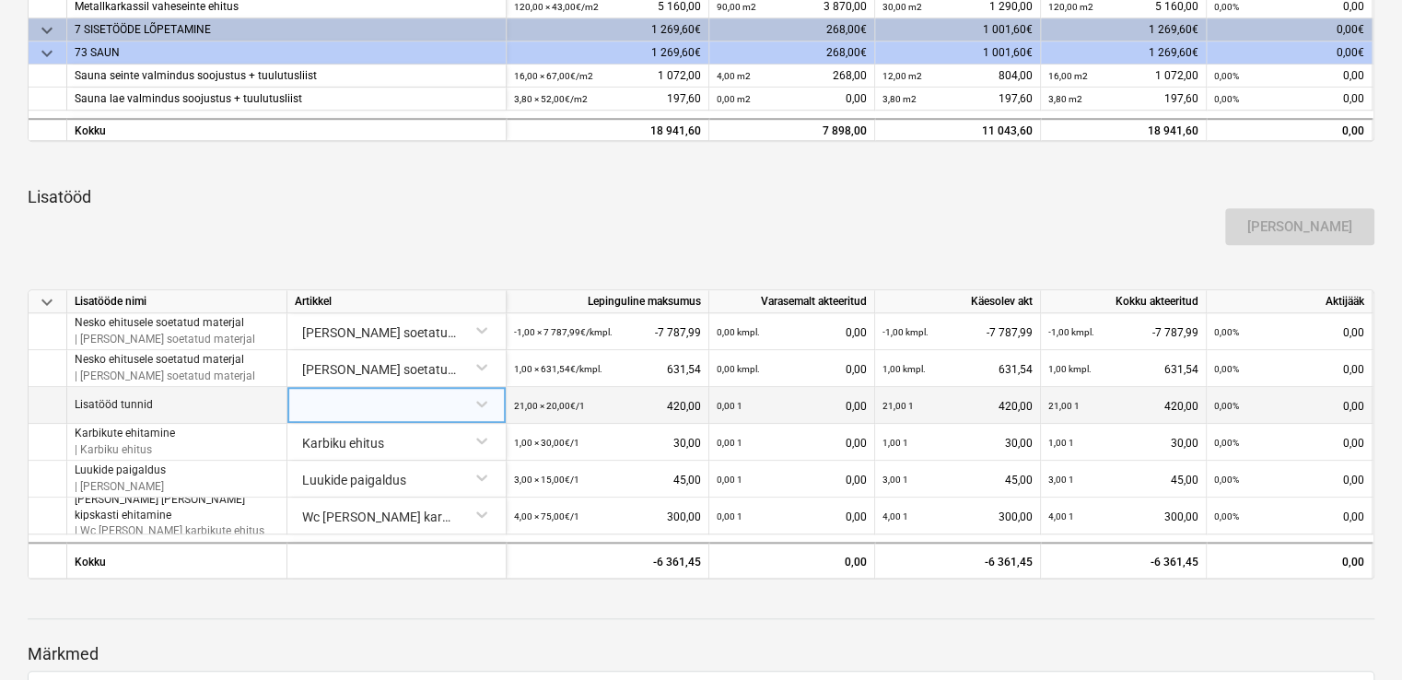
click at [485, 405] on div at bounding box center [397, 403] width 204 height 32
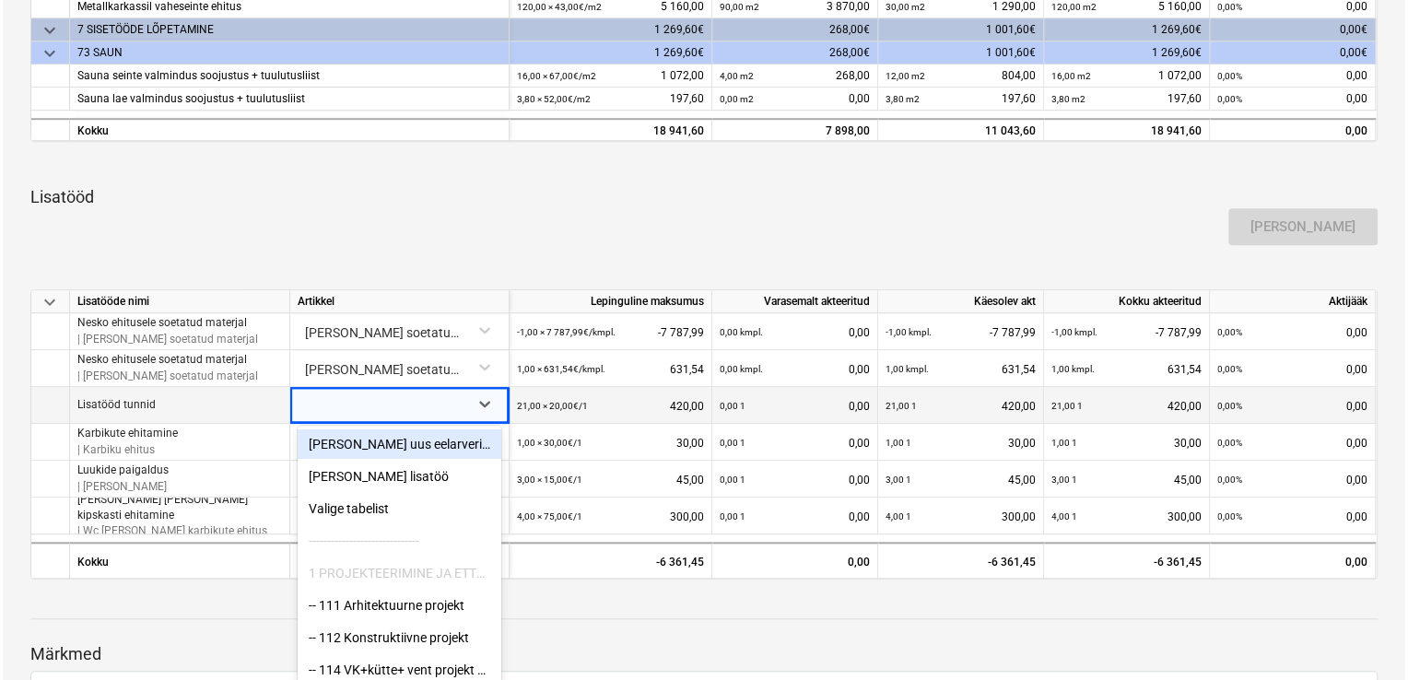
scroll to position [586, 0]
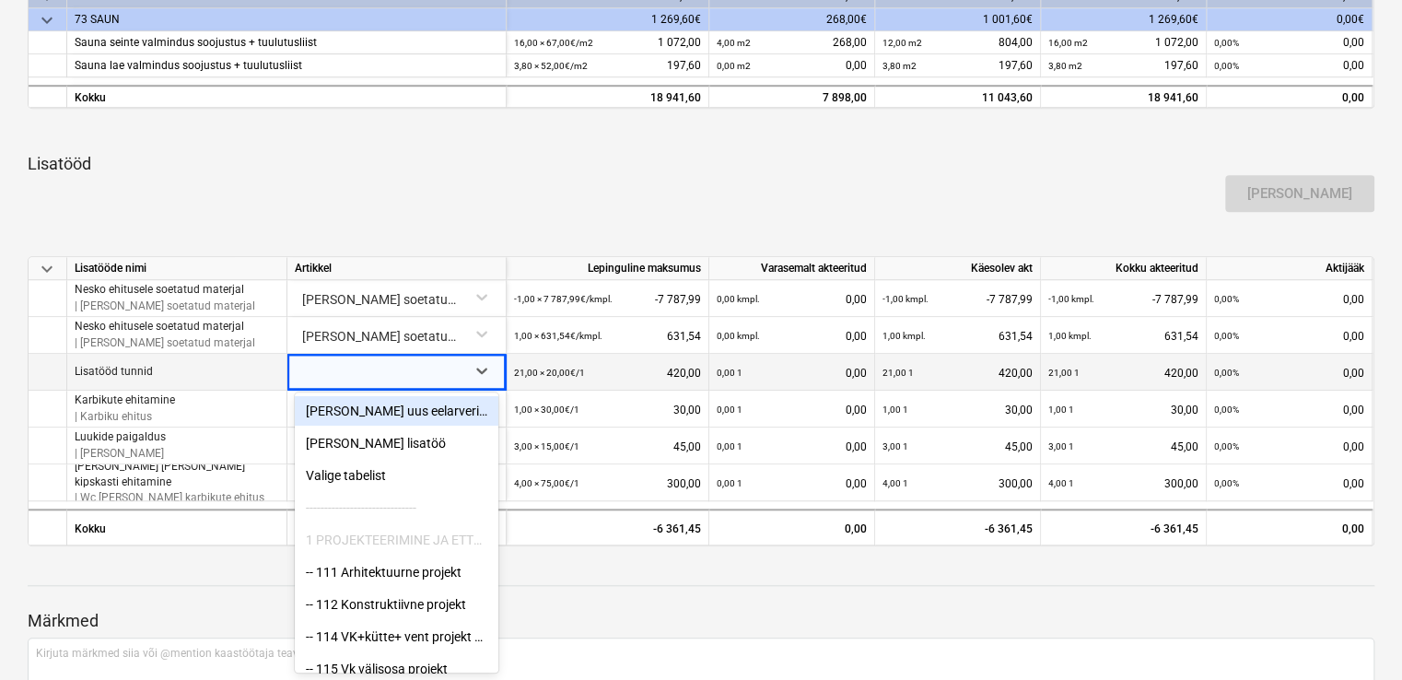
click at [416, 415] on div "[PERSON_NAME] uus eelarverida" at bounding box center [397, 410] width 204 height 29
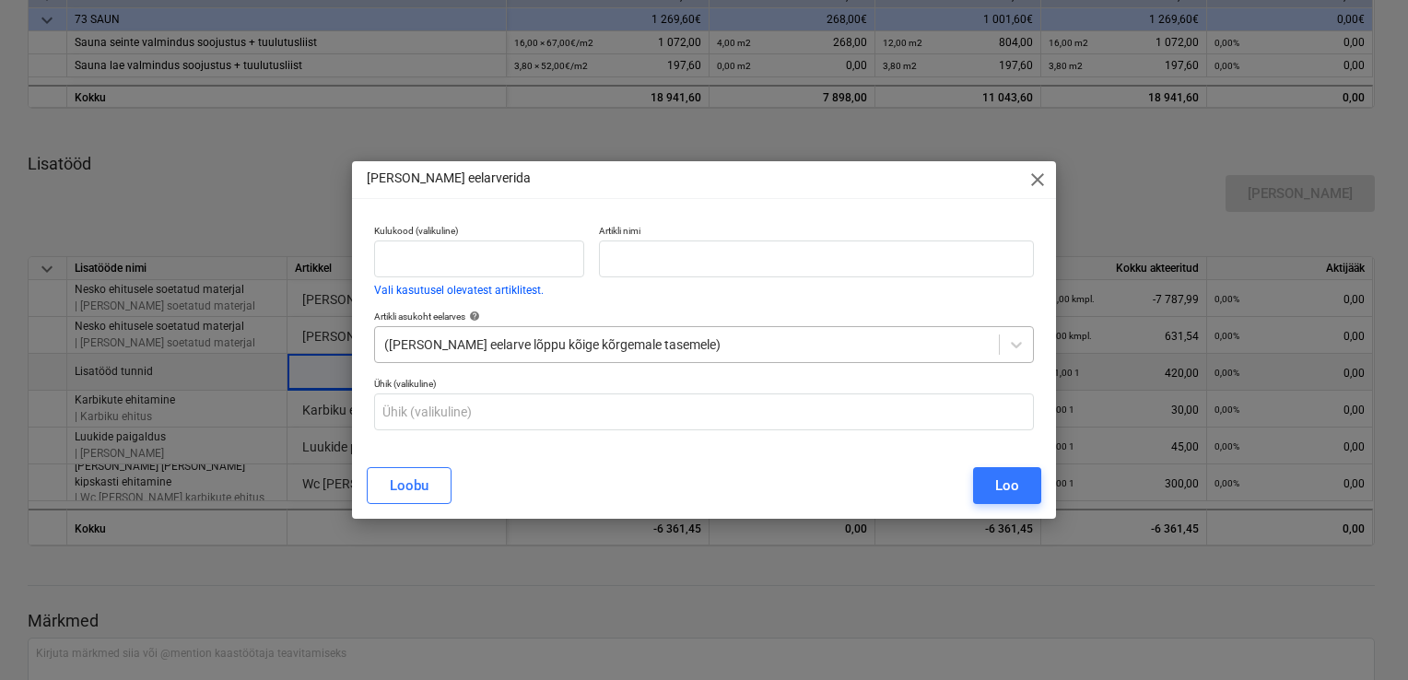
click at [572, 355] on div "([PERSON_NAME] eelarve lõppu kõige kõrgemale tasemele)" at bounding box center [687, 345] width 624 height 26
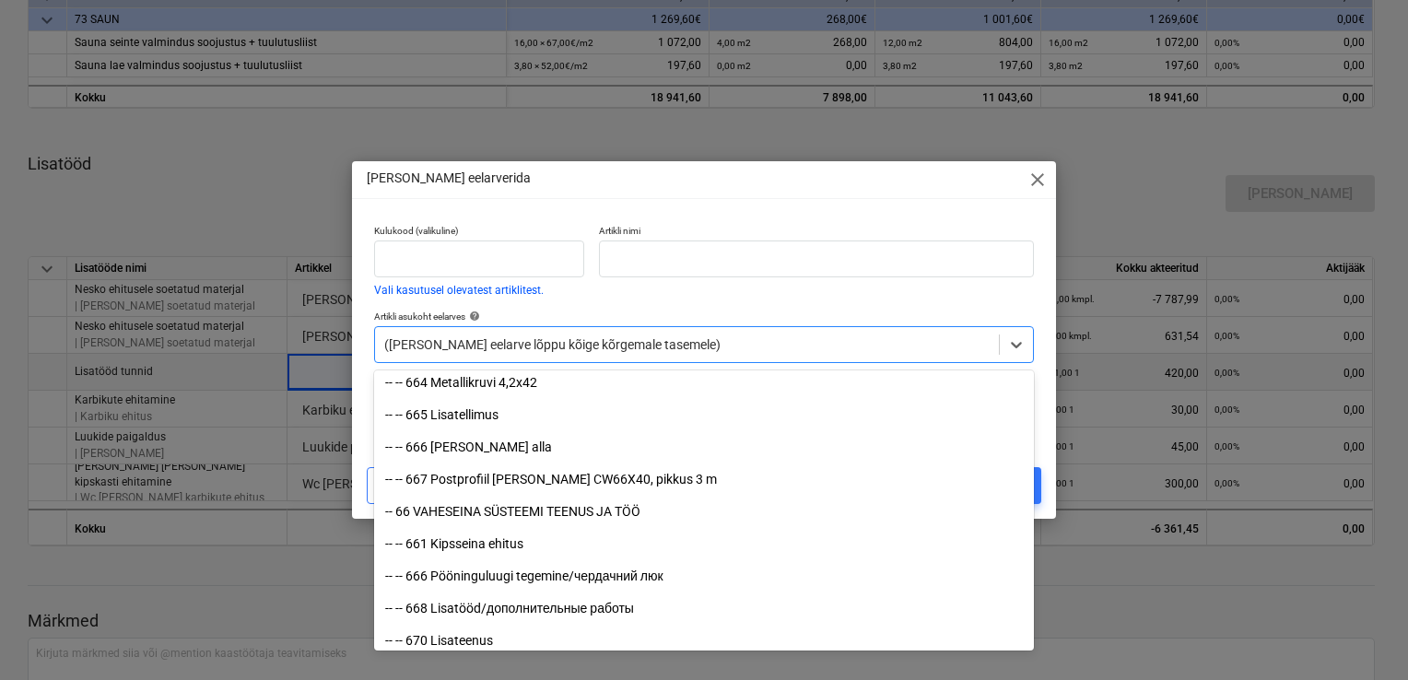
scroll to position [14004, 0]
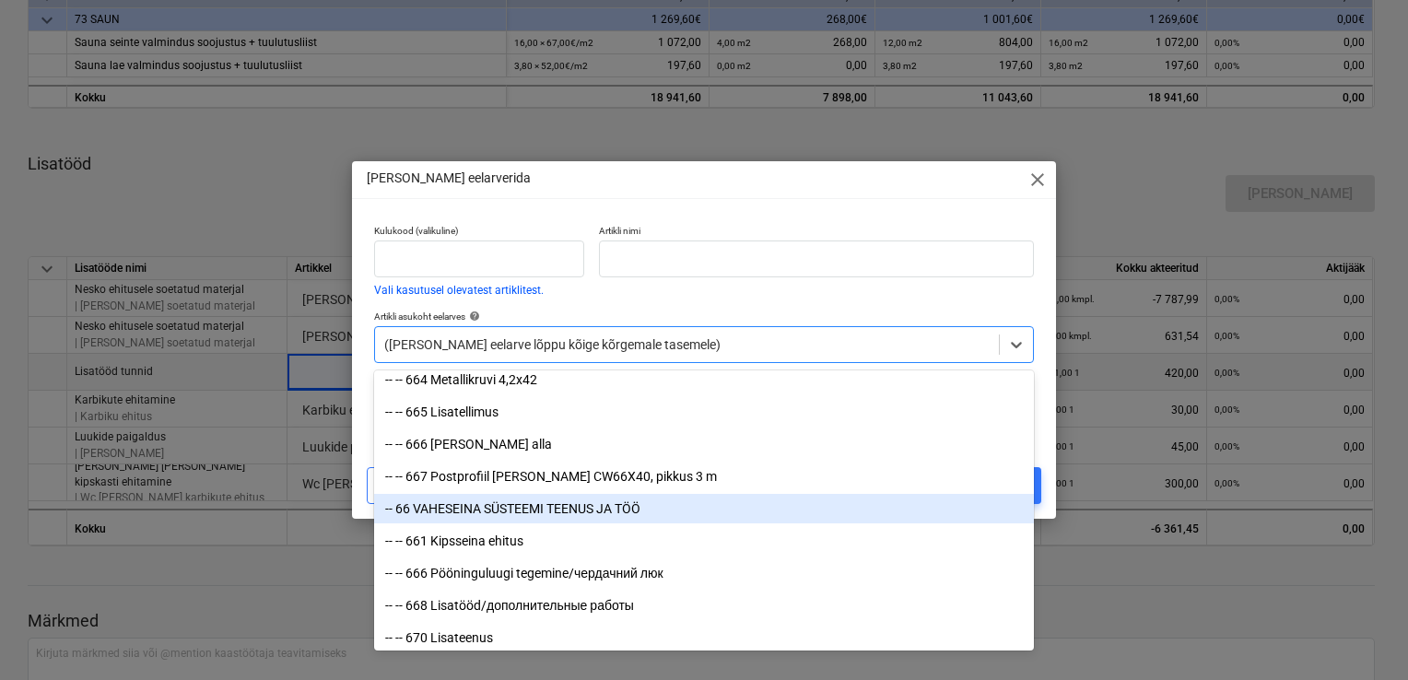
click at [490, 515] on div "-- 66 VAHESEINA SÜSTEEMI TEENUS JA TÖÖ" at bounding box center [704, 508] width 660 height 29
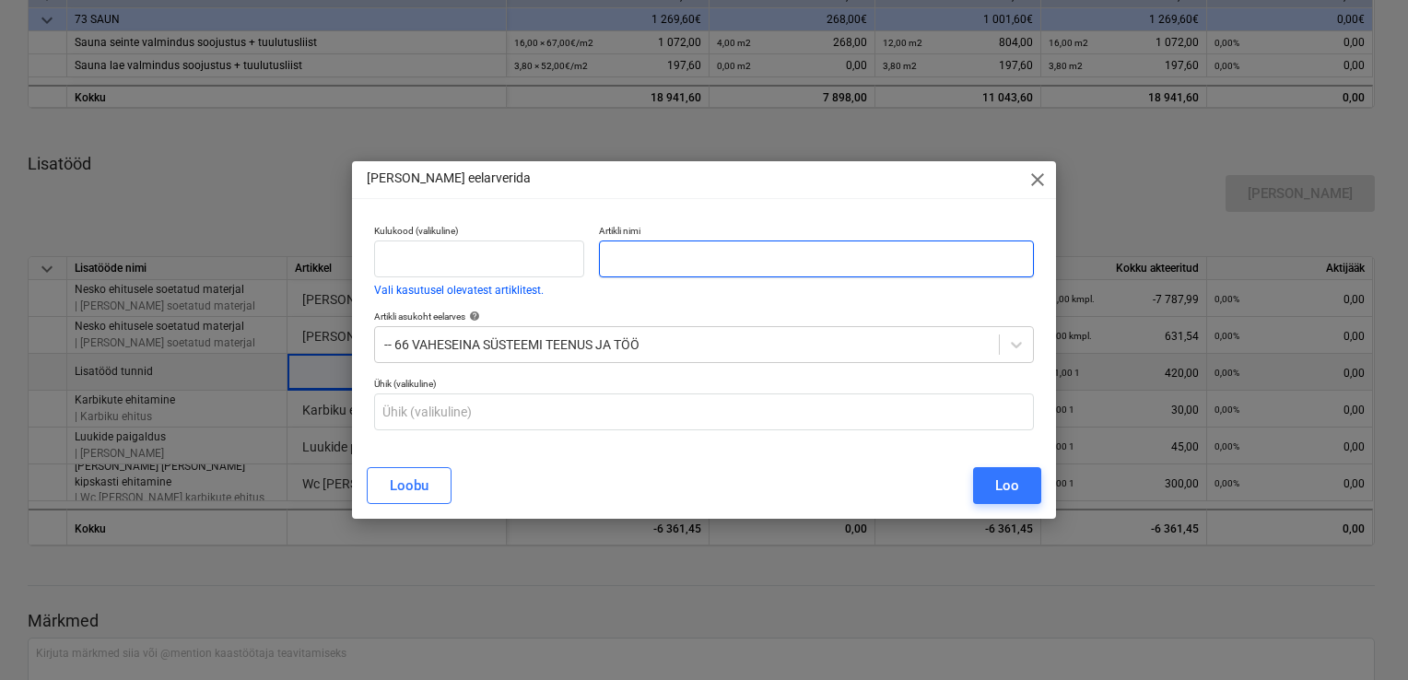
click at [649, 255] on input "text" at bounding box center [816, 258] width 435 height 37
type input "T"
type input "l"
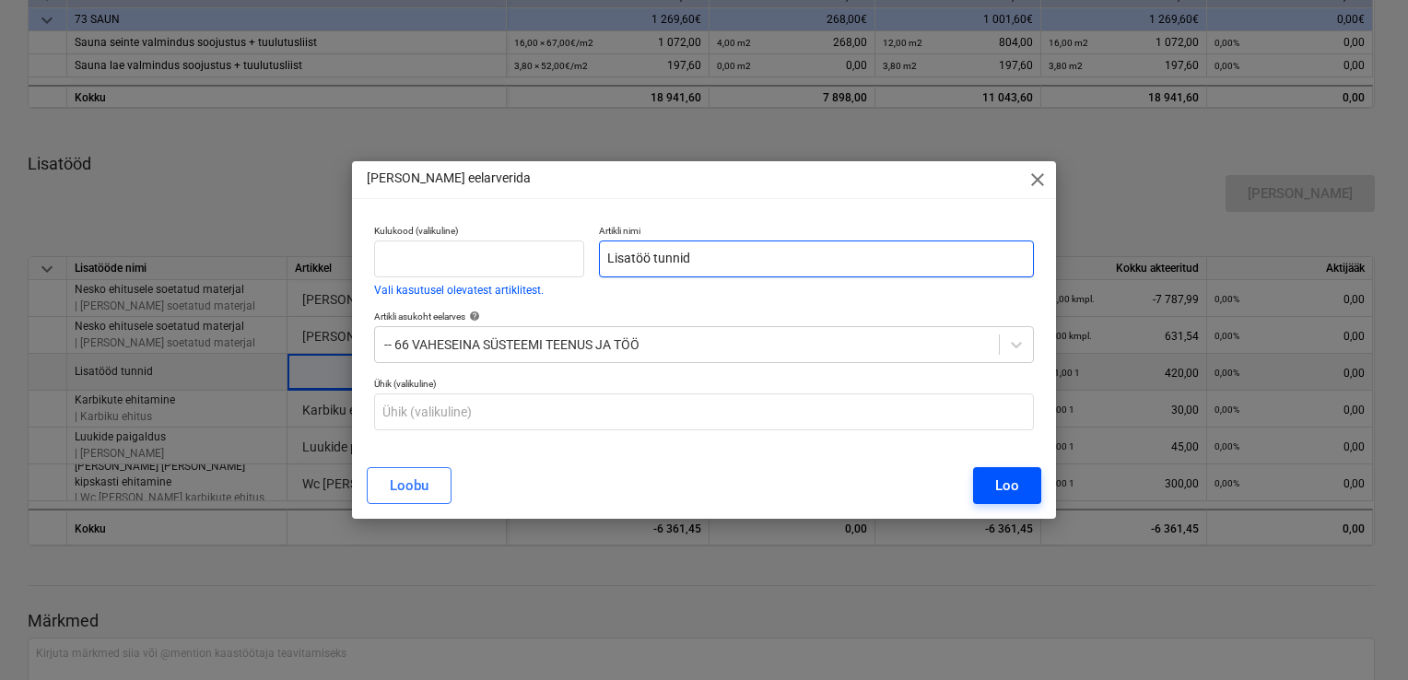
type input "Lisatöö tunnid"
click at [1013, 485] on div "Loo" at bounding box center [1007, 486] width 24 height 24
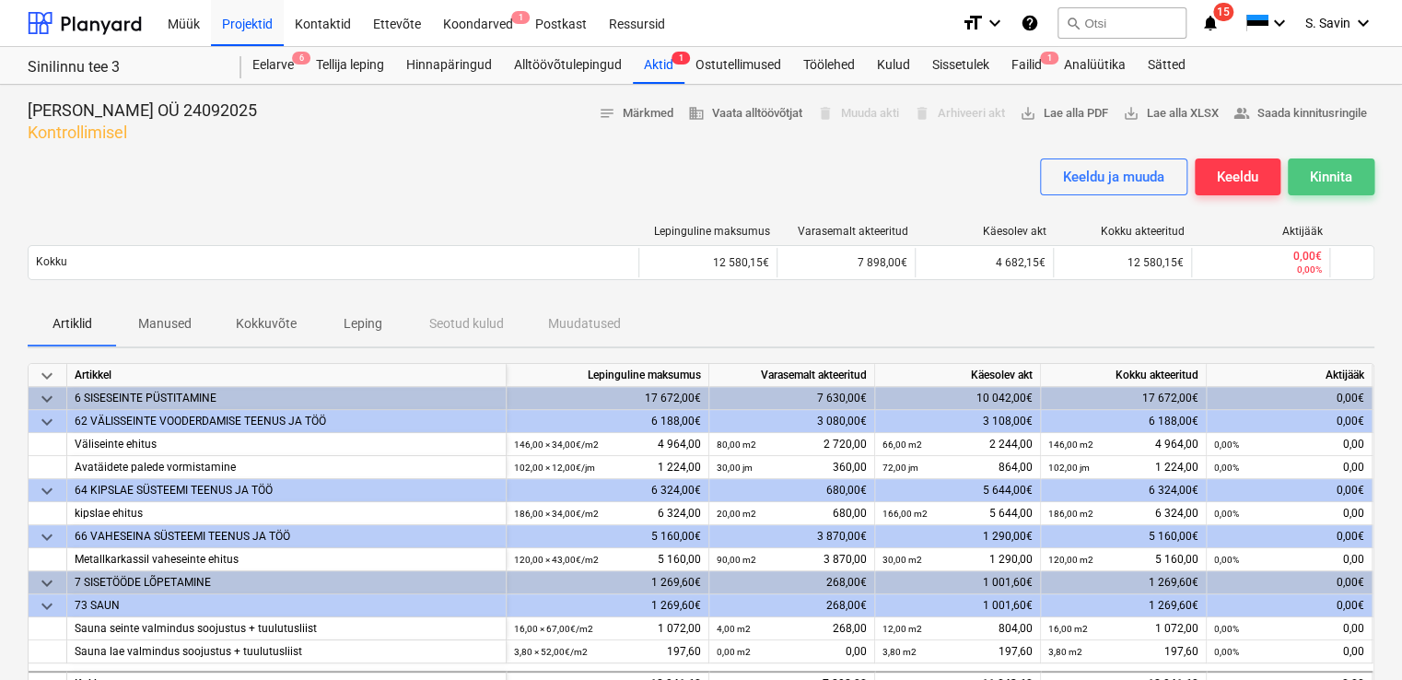
click at [1350, 178] on div "Kinnita" at bounding box center [1331, 177] width 42 height 24
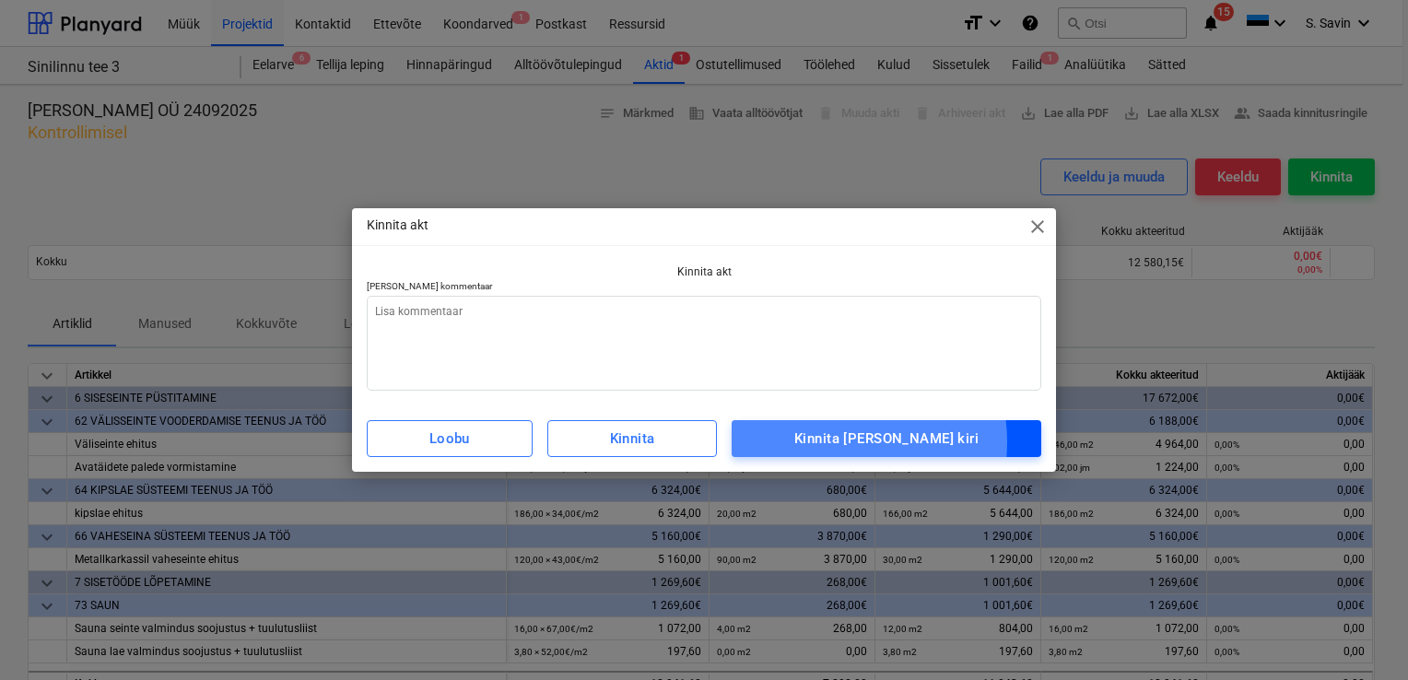
click at [862, 441] on div "Kinnita [PERSON_NAME] kiri" at bounding box center [886, 439] width 184 height 24
type textarea "x"
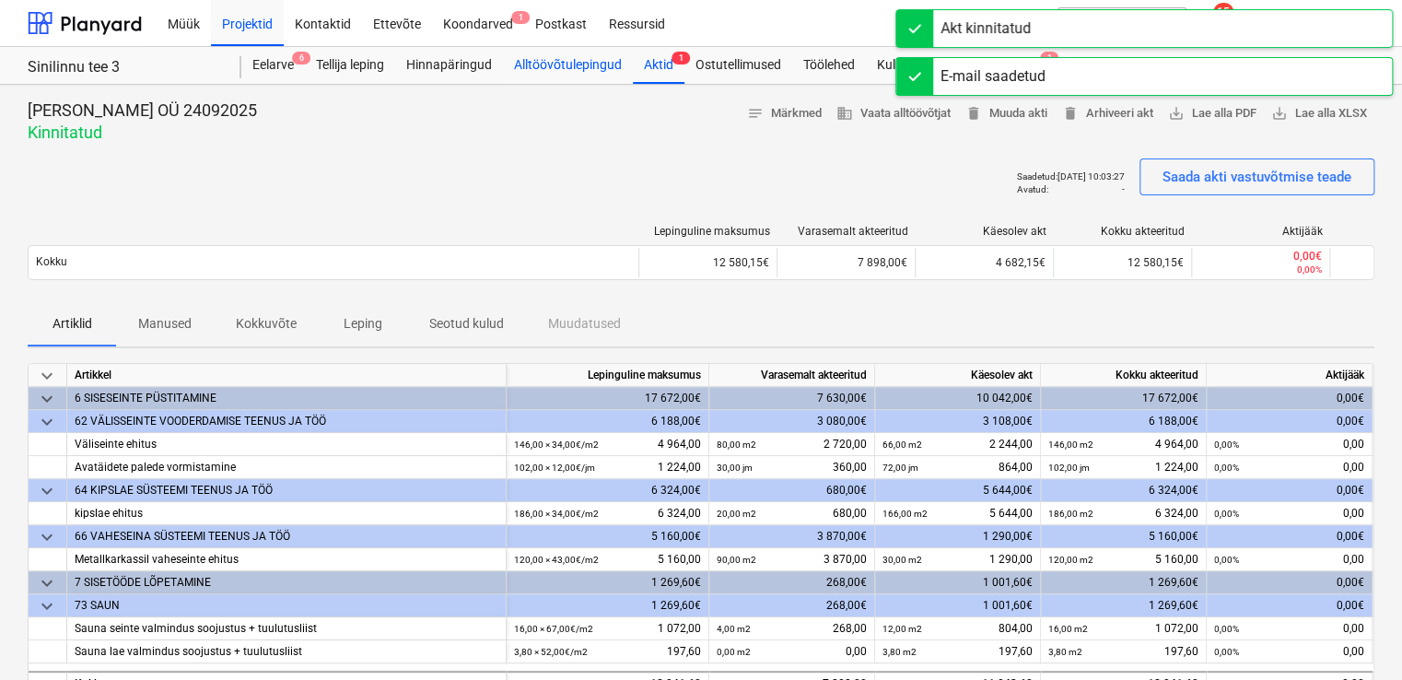
click at [590, 76] on div "Alltöövõtulepingud" at bounding box center [568, 65] width 130 height 37
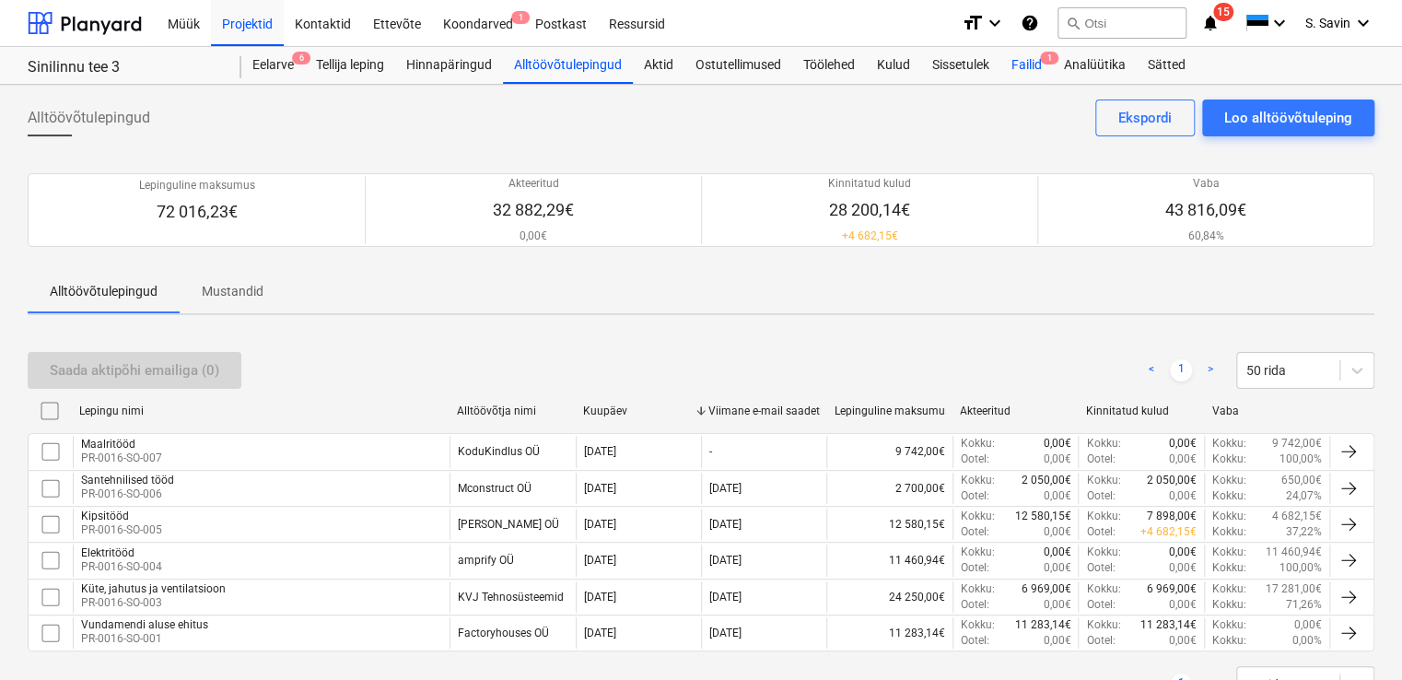
click at [1018, 62] on div "Failid 1" at bounding box center [1027, 65] width 53 height 37
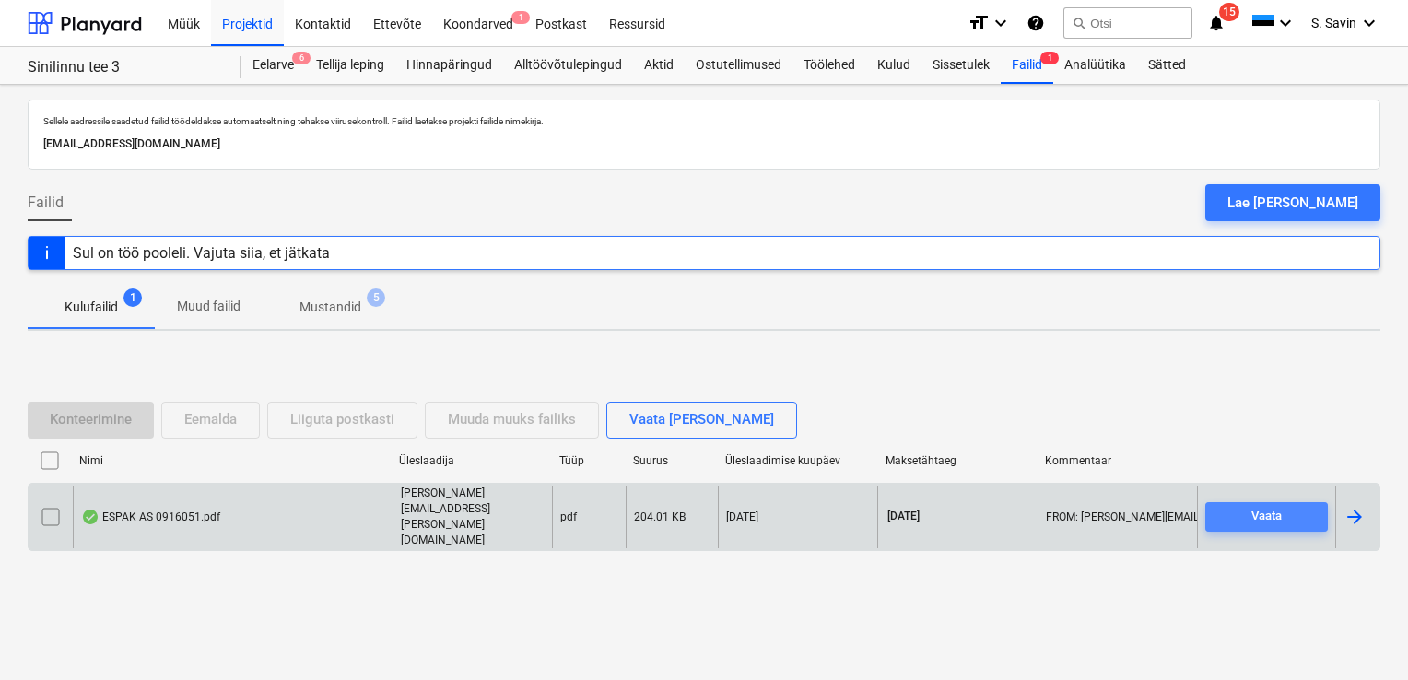
click at [1276, 514] on div "Vaata" at bounding box center [1266, 516] width 30 height 21
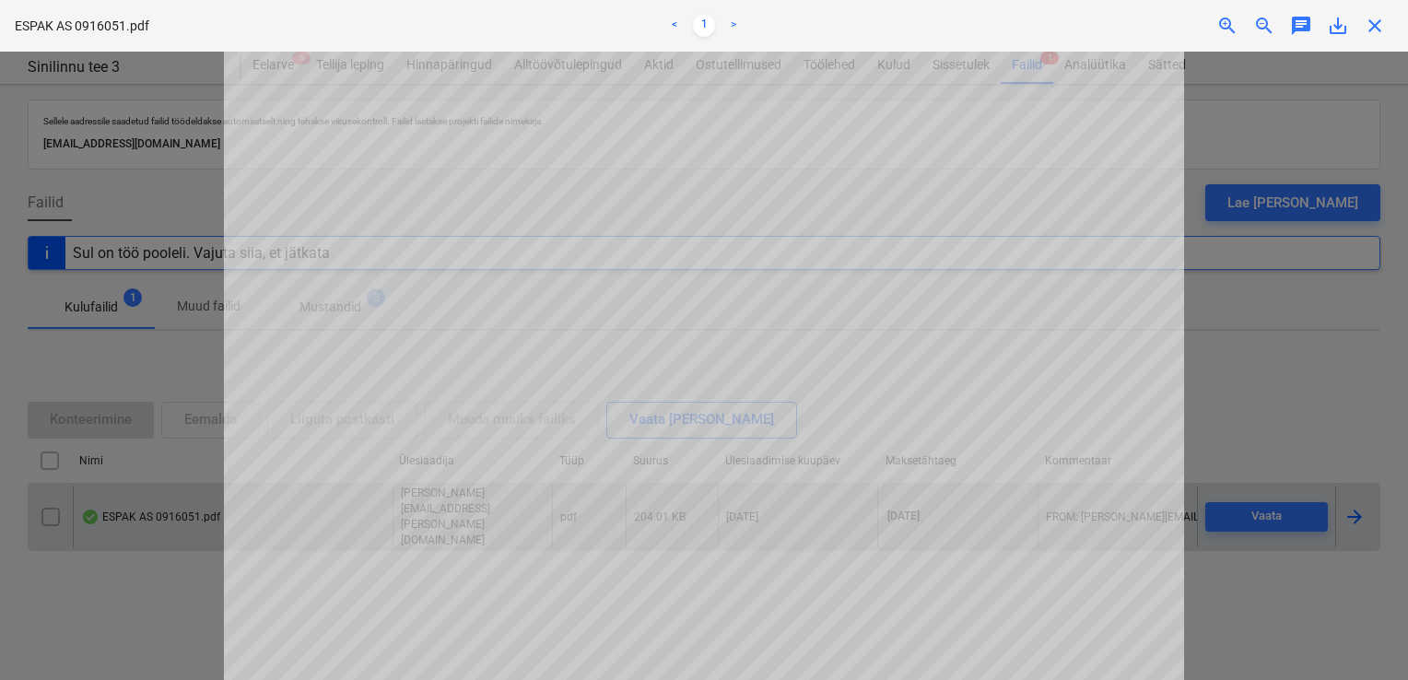
scroll to position [14, 0]
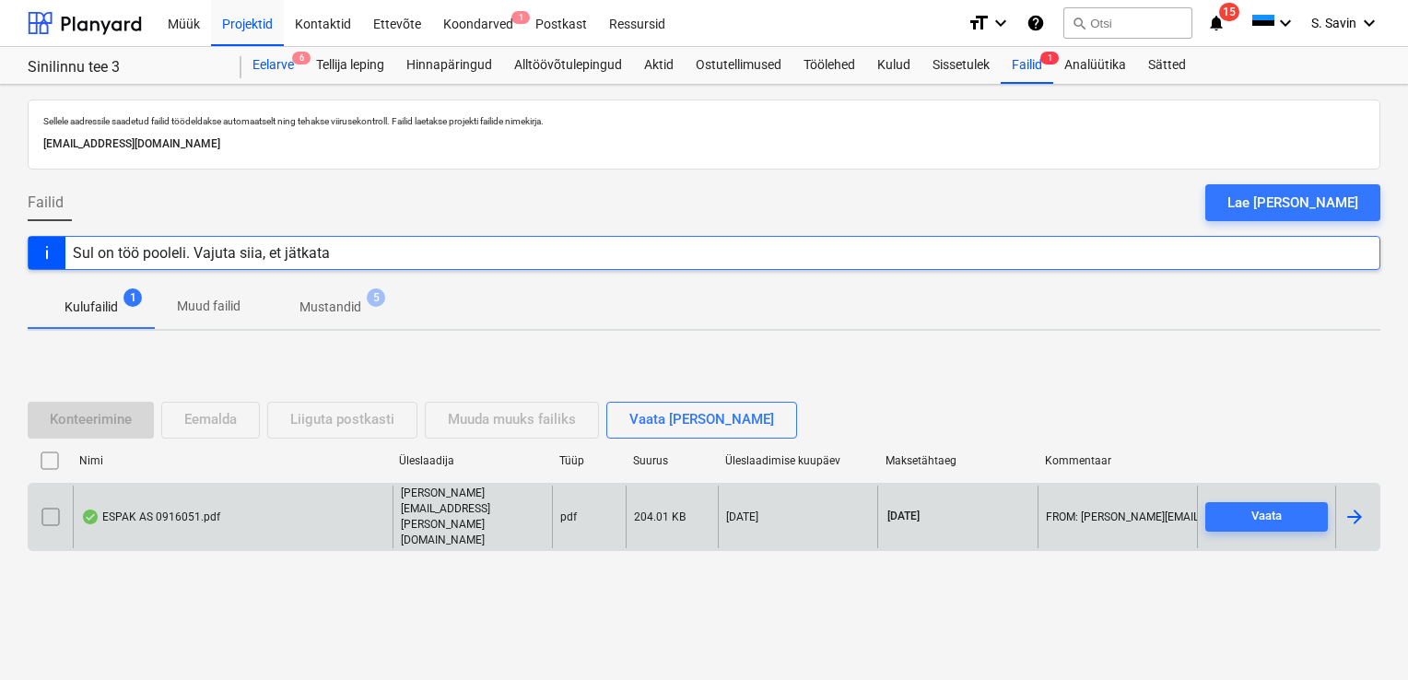
click at [280, 64] on div "Eelarve 6" at bounding box center [273, 65] width 64 height 37
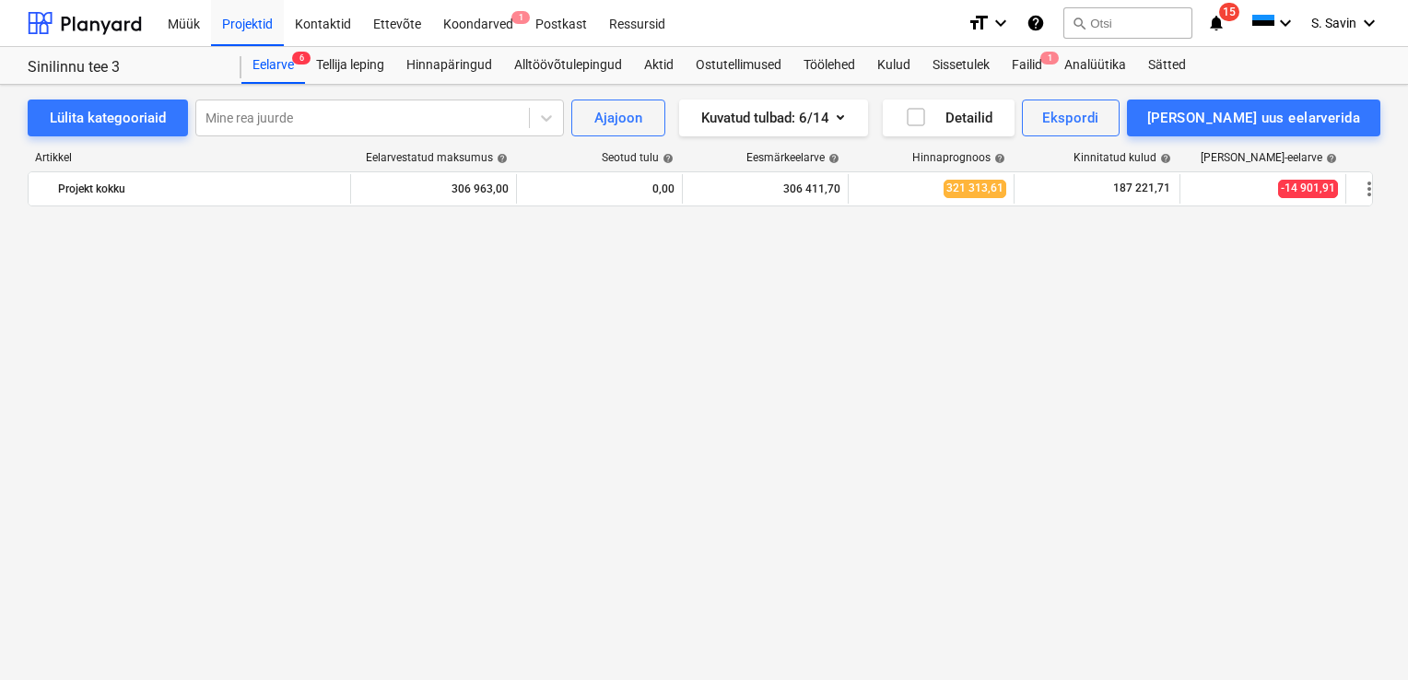
scroll to position [2392, 0]
